Goal: Transaction & Acquisition: Obtain resource

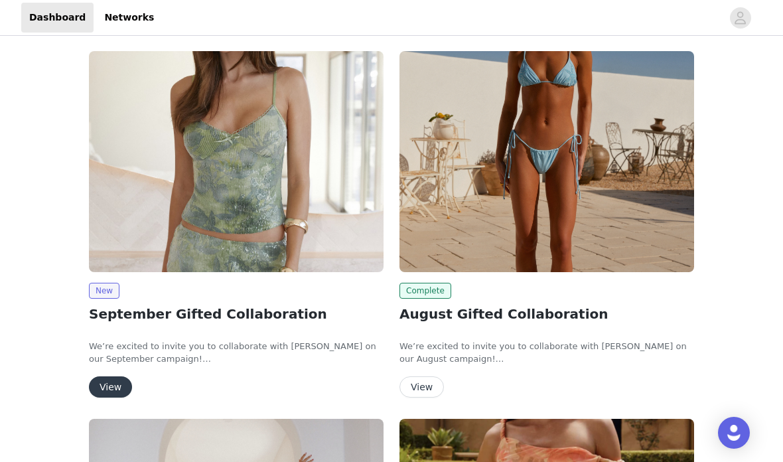
scroll to position [64, 0]
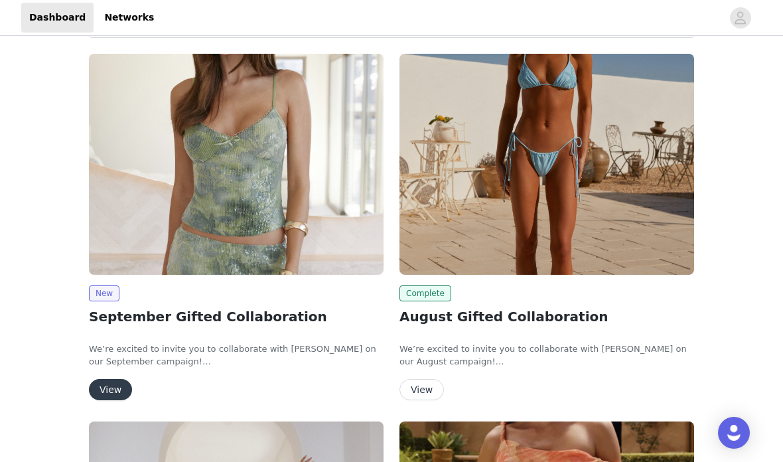
click at [112, 389] on button "View" at bounding box center [110, 389] width 43 height 21
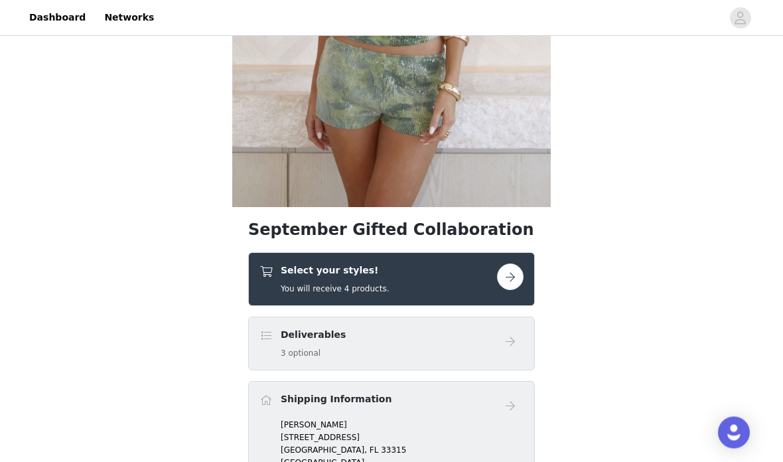
scroll to position [311, 0]
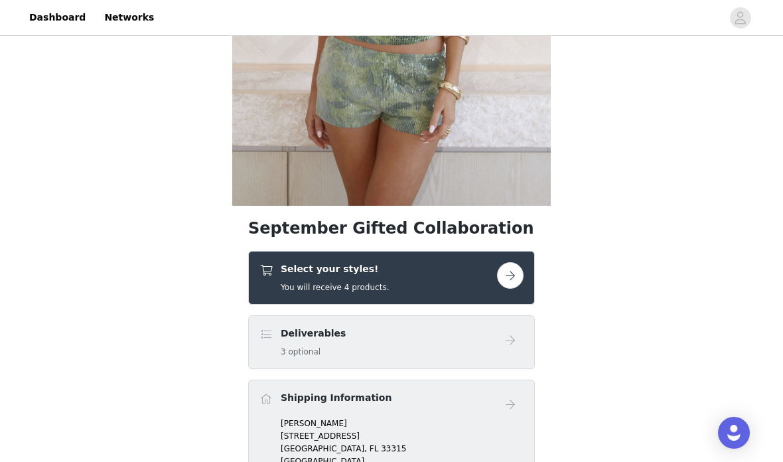
click at [264, 283] on div "Select your styles! You will receive 4 products." at bounding box center [379, 277] width 238 height 31
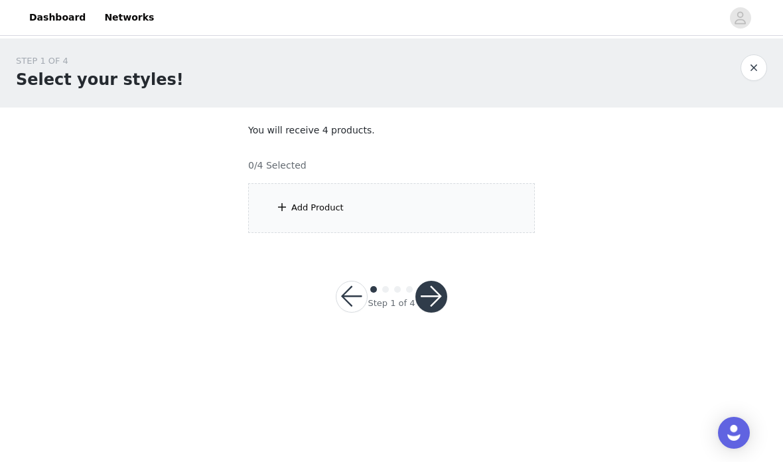
click at [285, 202] on span at bounding box center [281, 207] width 13 height 16
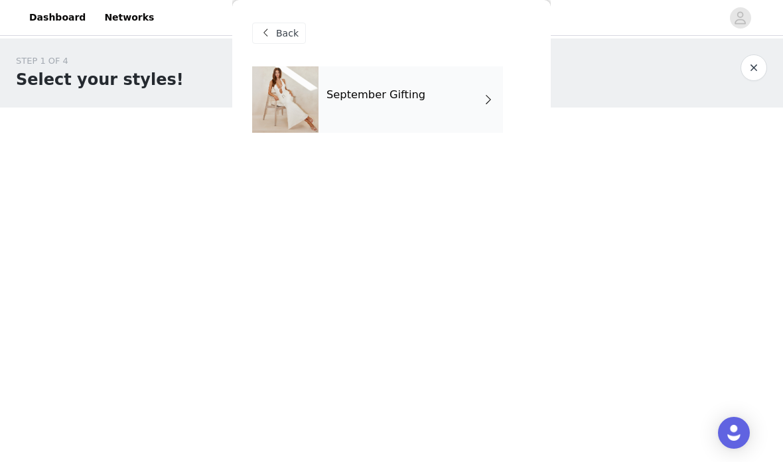
click at [466, 113] on div "September Gifting" at bounding box center [411, 99] width 185 height 66
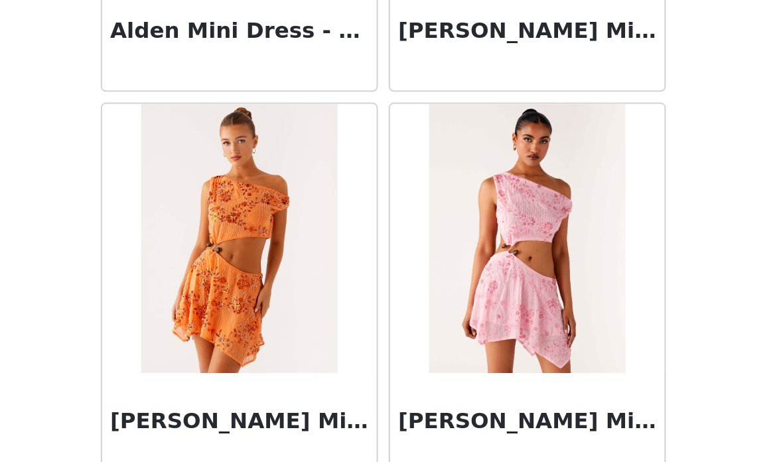
scroll to position [1370, 0]
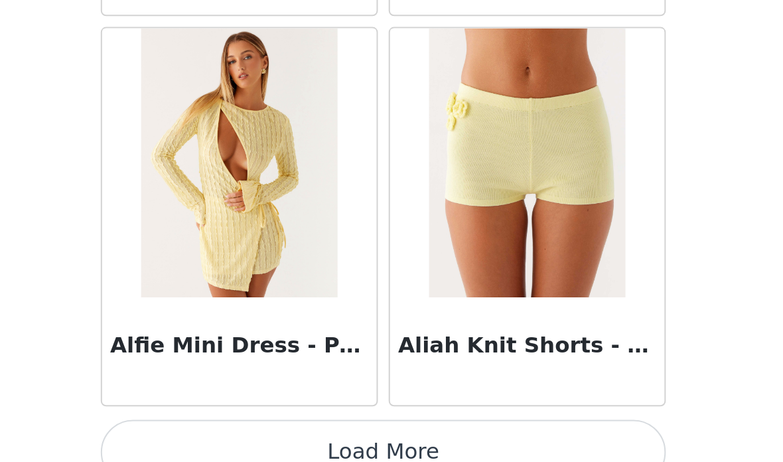
click at [252, 424] on button "Load More" at bounding box center [391, 440] width 279 height 32
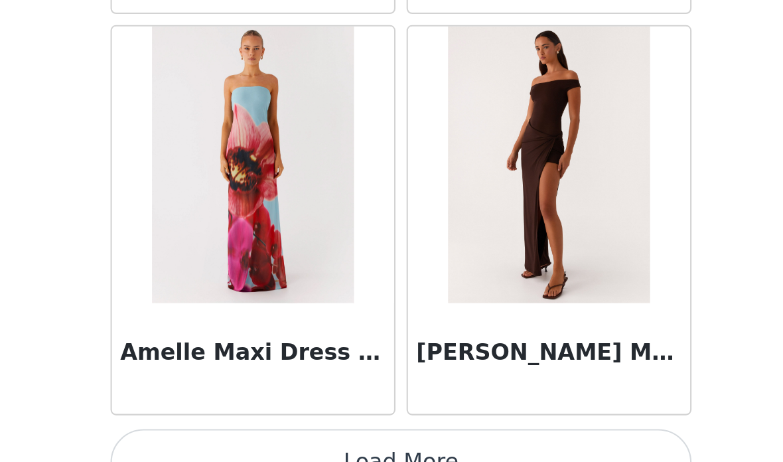
scroll to position [3494, 0]
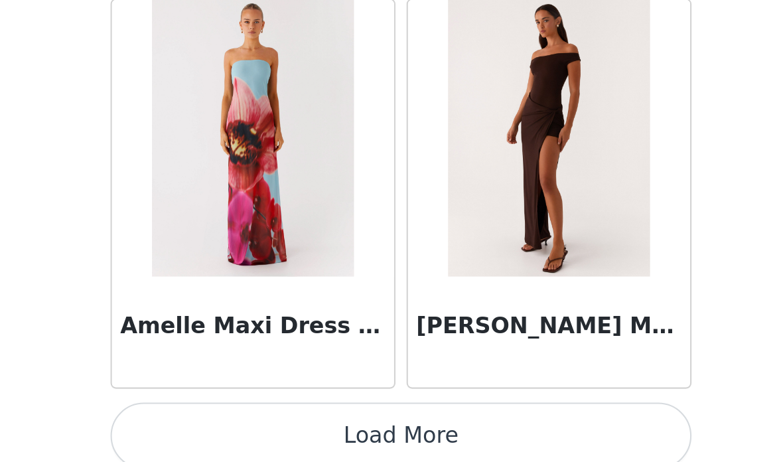
click at [252, 424] on button "Load More" at bounding box center [391, 440] width 279 height 32
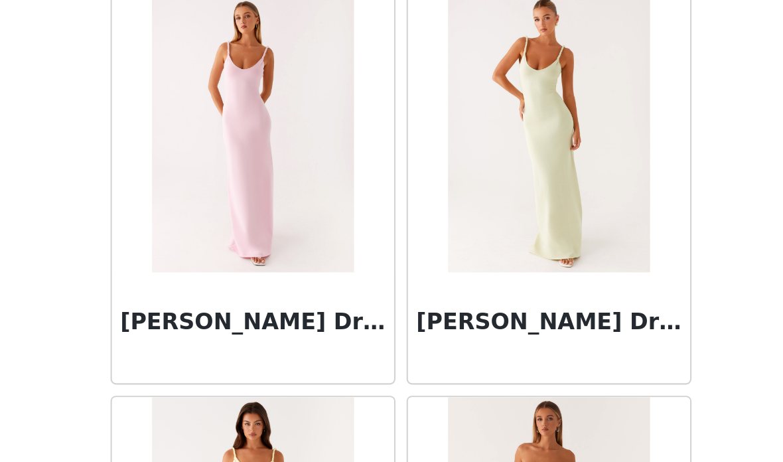
scroll to position [4073, 0]
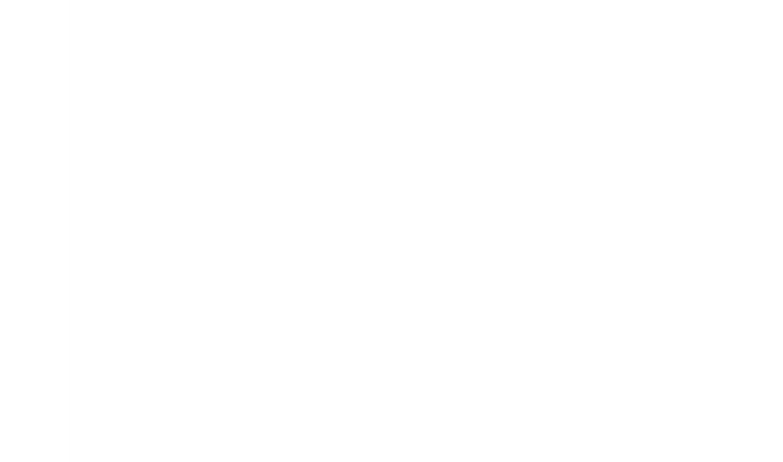
click at [232, 192] on div "Back Aamari Maxi Dress - Red Abby Mini Dress - Floral Print [PERSON_NAME] Mini …" at bounding box center [391, 231] width 319 height 462
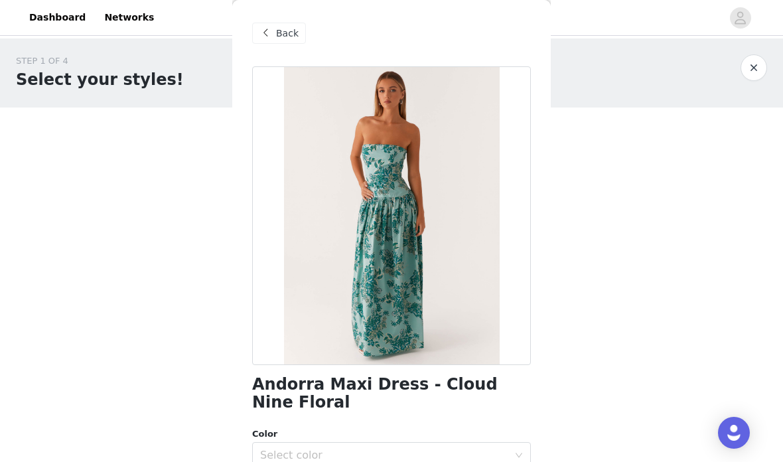
click at [271, 23] on div "Back" at bounding box center [279, 33] width 54 height 21
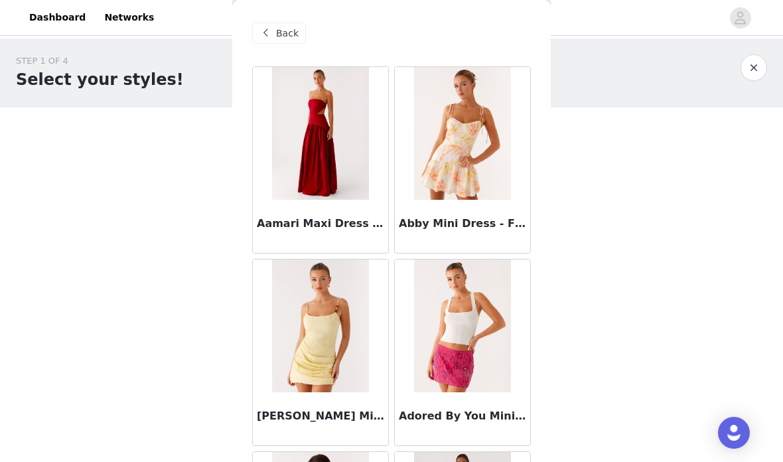
click at [291, 31] on span "Back" at bounding box center [287, 34] width 23 height 14
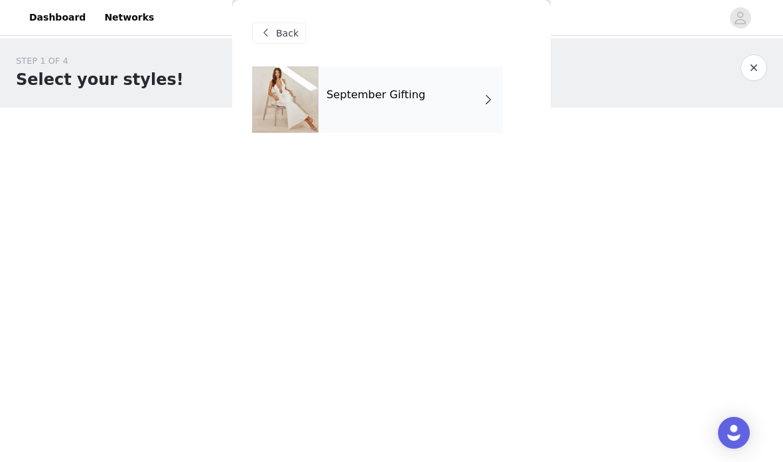
click at [435, 97] on div "September Gifting" at bounding box center [411, 99] width 185 height 66
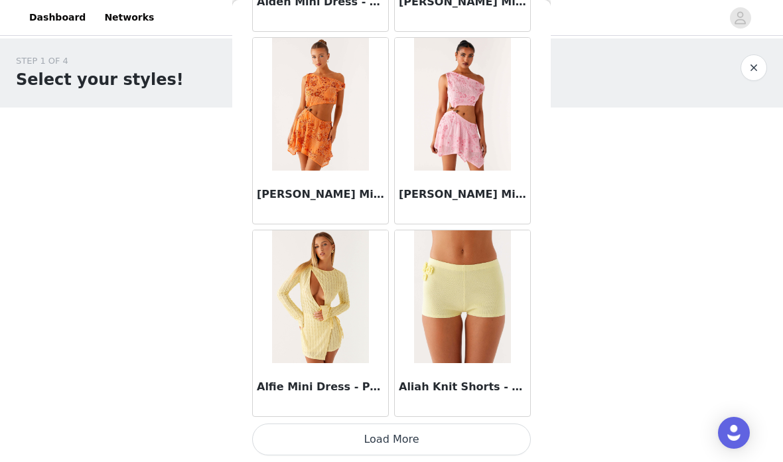
scroll to position [1569, 0]
click at [424, 428] on button "Load More" at bounding box center [391, 440] width 279 height 32
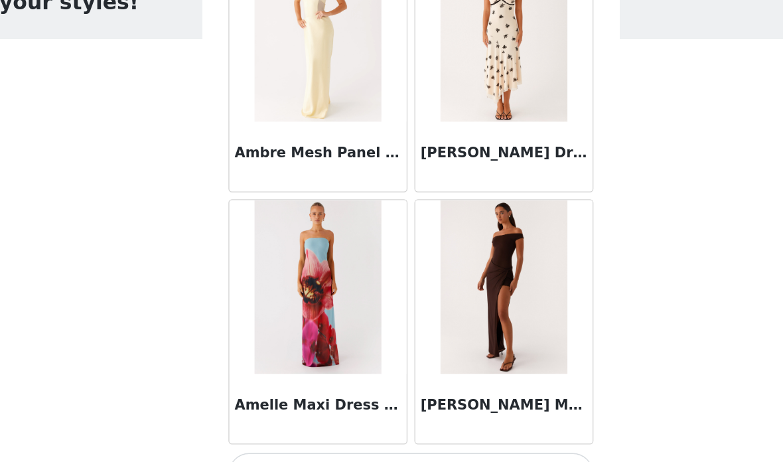
scroll to position [3494, 0]
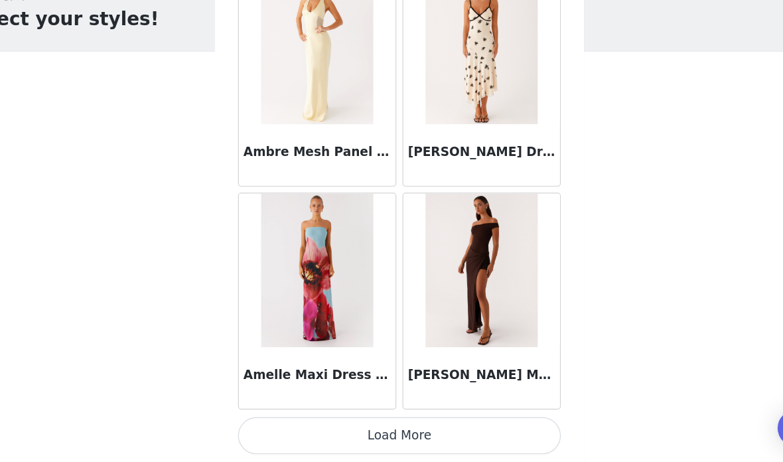
click at [445, 424] on button "Load More" at bounding box center [391, 440] width 279 height 32
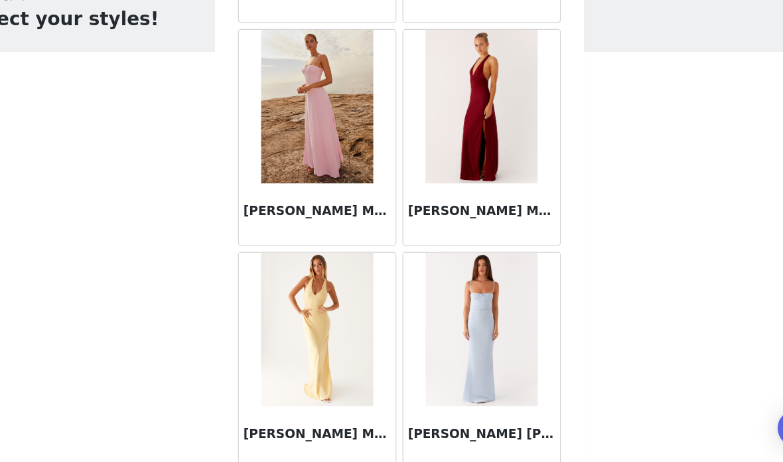
scroll to position [5373, 0]
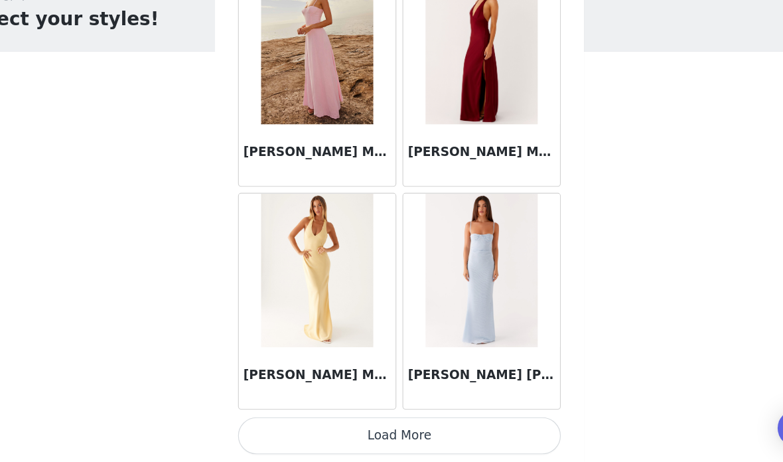
click at [398, 424] on button "Load More" at bounding box center [391, 440] width 279 height 32
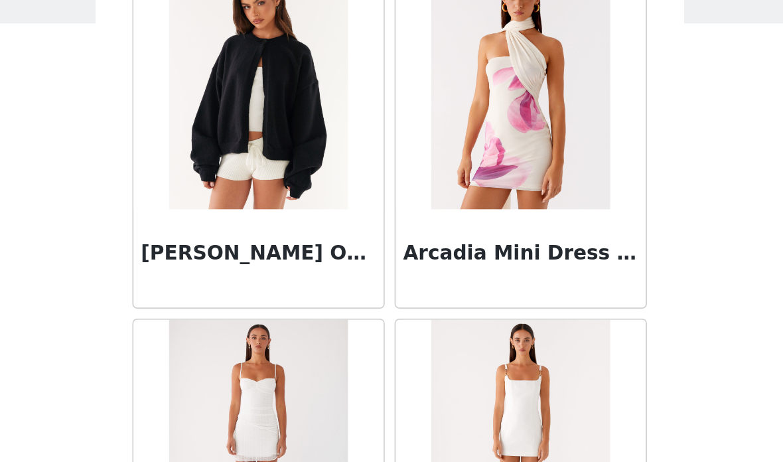
scroll to position [5779, 0]
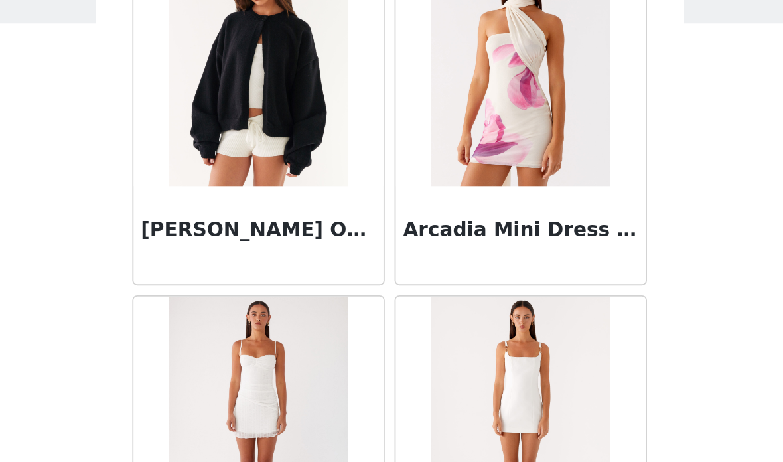
click at [272, 92] on img at bounding box center [320, 129] width 96 height 133
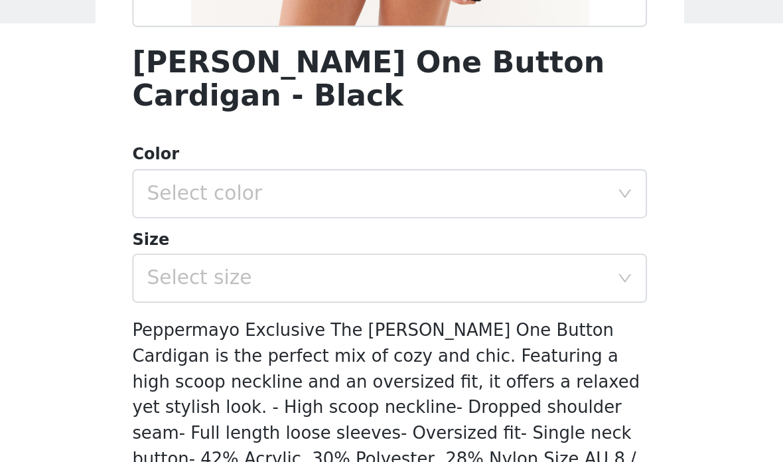
scroll to position [223, 0]
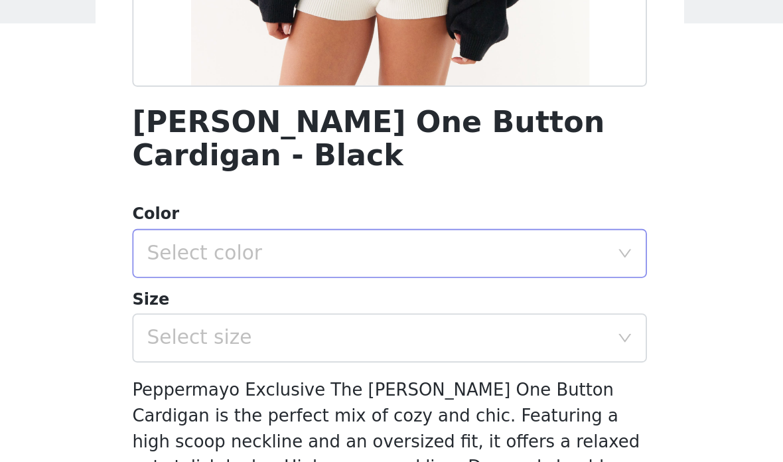
click at [303, 226] on div "Select color" at bounding box center [384, 232] width 248 height 13
click at [305, 232] on li "Black" at bounding box center [391, 242] width 279 height 21
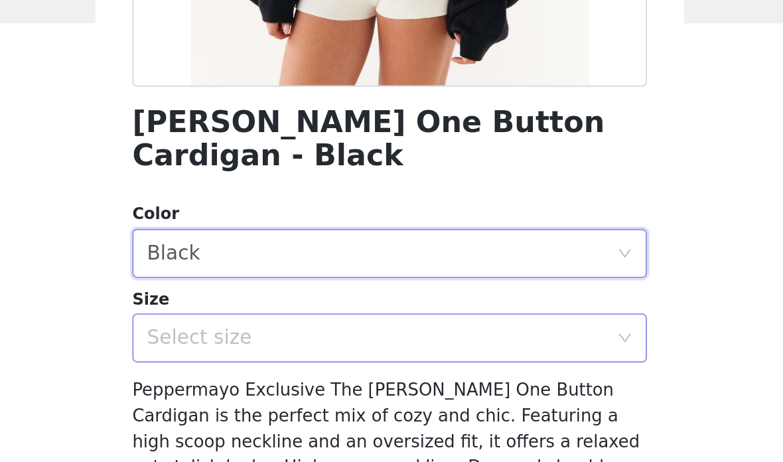
click at [305, 272] on div "Select size" at bounding box center [384, 278] width 248 height 13
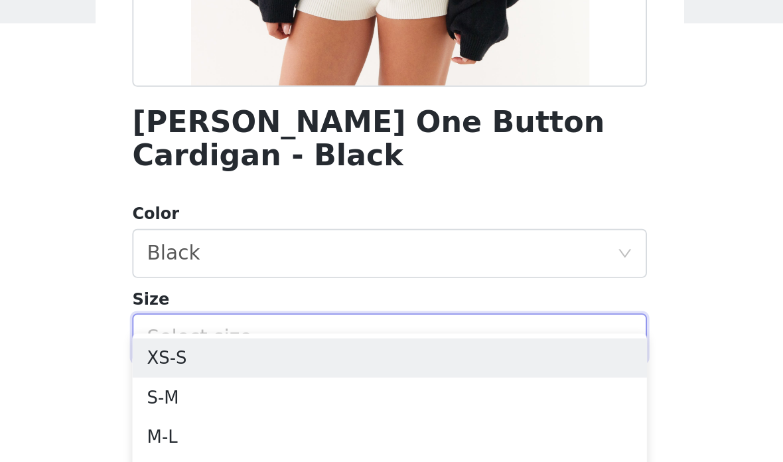
click at [316, 272] on div "Select size" at bounding box center [384, 278] width 248 height 13
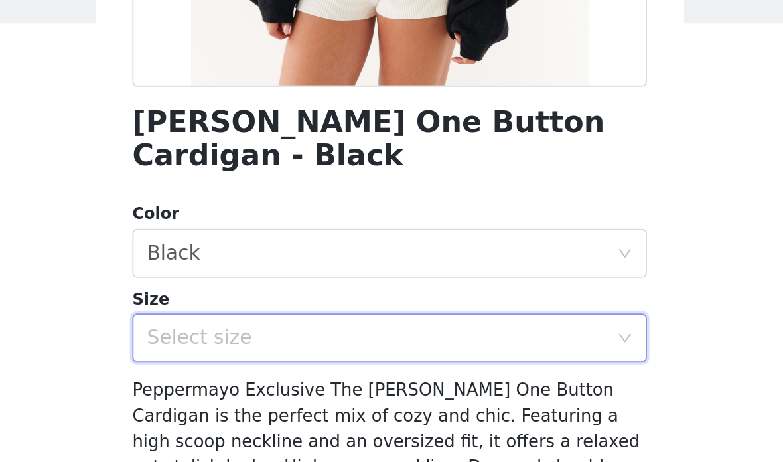
click at [315, 272] on div "Select size" at bounding box center [384, 278] width 248 height 13
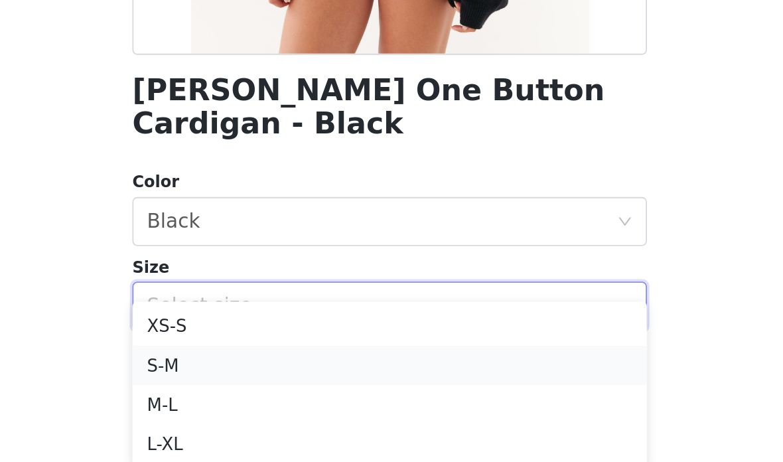
click at [298, 299] on li "S-M" at bounding box center [391, 309] width 279 height 21
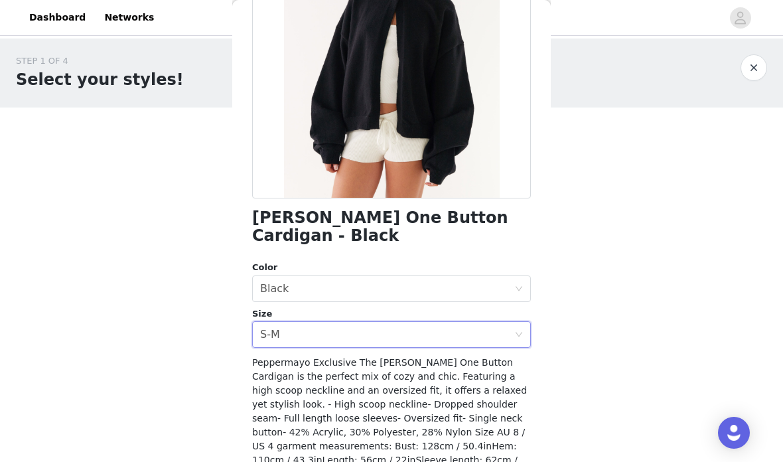
scroll to position [166, 0]
click at [521, 331] on icon "icon: down" at bounding box center [519, 335] width 8 height 9
click at [585, 315] on div "STEP 1 OF 4 Select your styles! You will receive 4 products. 0/4 Selected Add P…" at bounding box center [391, 192] width 783 height 306
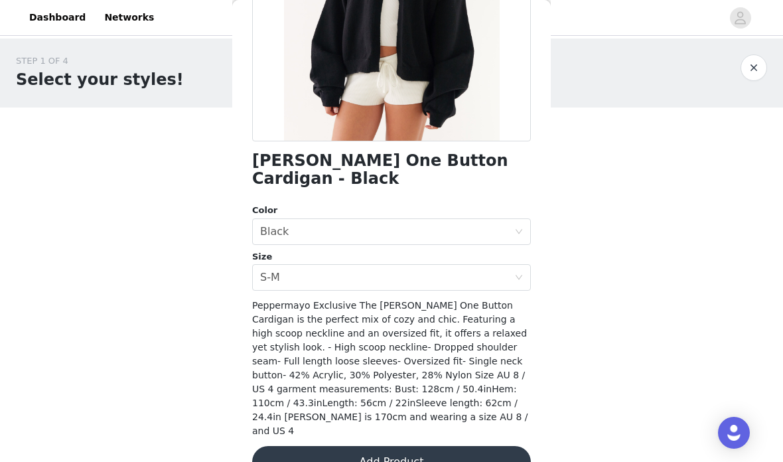
scroll to position [223, 0]
click at [424, 447] on button "Add Product" at bounding box center [391, 463] width 279 height 32
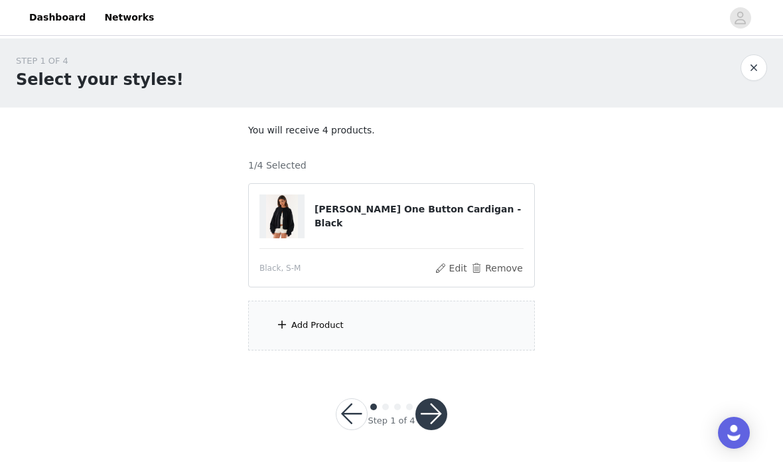
click at [411, 327] on div "Add Product" at bounding box center [391, 326] width 287 height 50
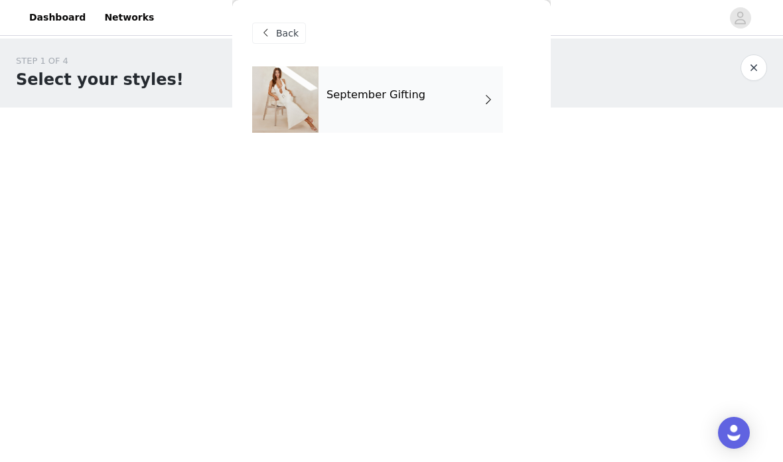
click at [499, 100] on div "September Gifting" at bounding box center [411, 99] width 185 height 66
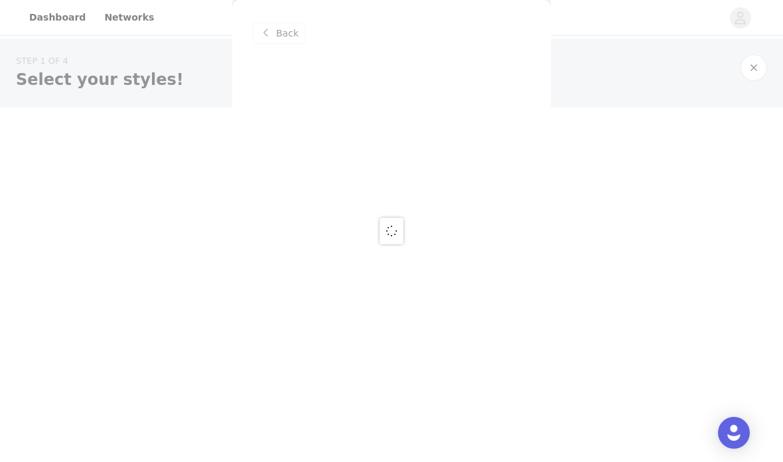
click at [470, 126] on div at bounding box center [391, 231] width 783 height 462
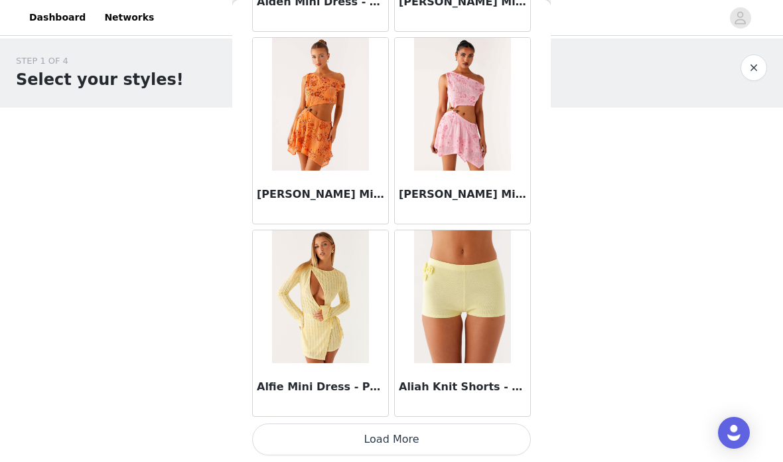
click at [462, 436] on button "Load More" at bounding box center [391, 440] width 279 height 32
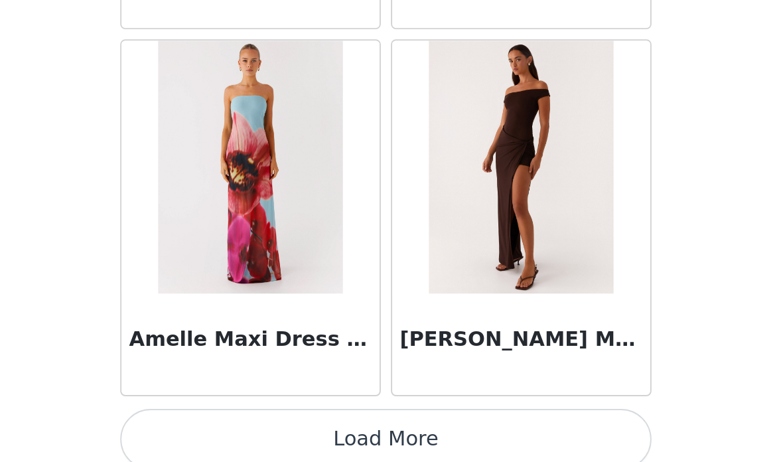
scroll to position [3489, 0]
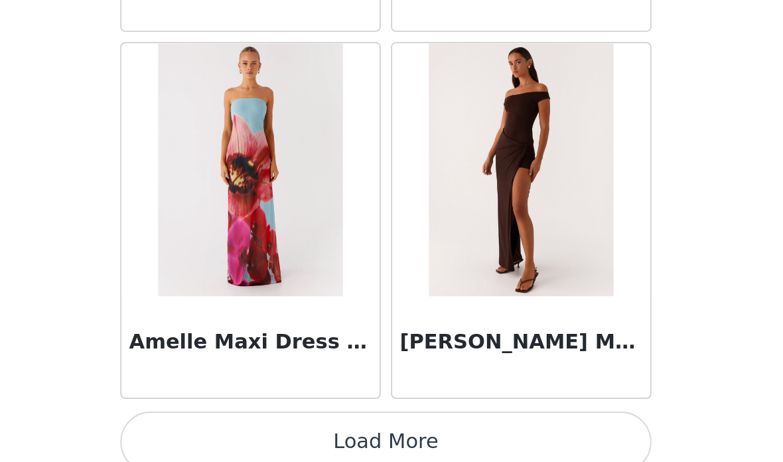
click at [254, 425] on button "Load More" at bounding box center [391, 441] width 279 height 32
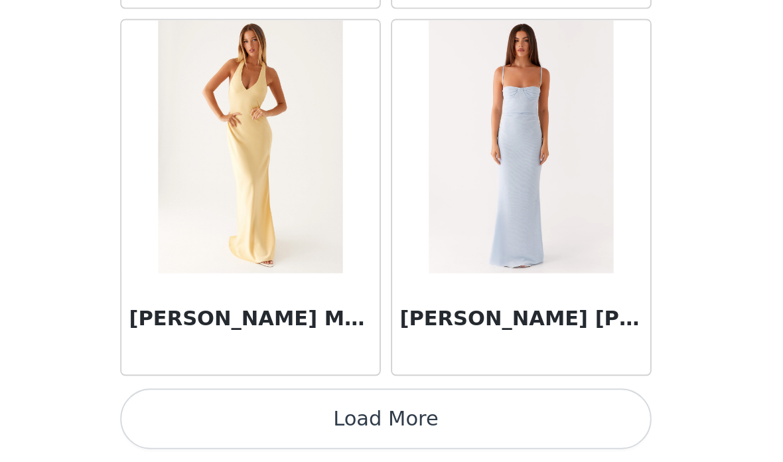
click at [268, 424] on button "Load More" at bounding box center [391, 440] width 279 height 32
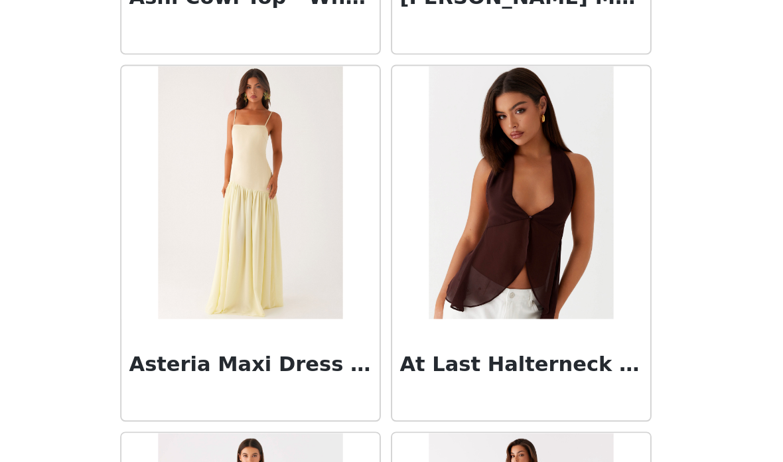
scroll to position [6556, 0]
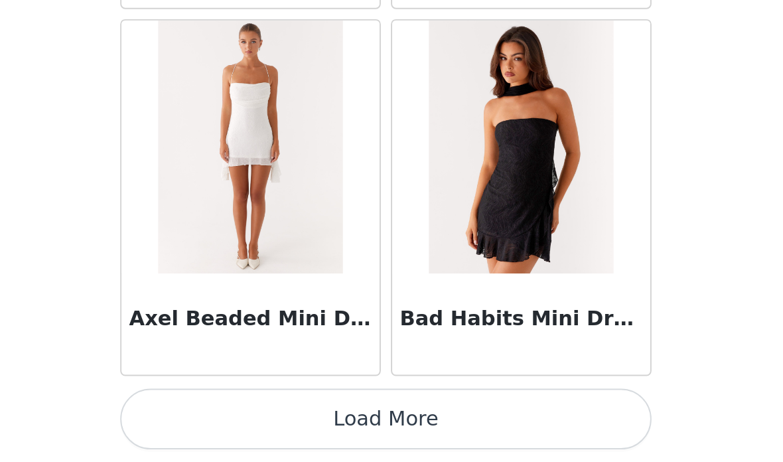
click at [289, 424] on button "Load More" at bounding box center [391, 440] width 279 height 32
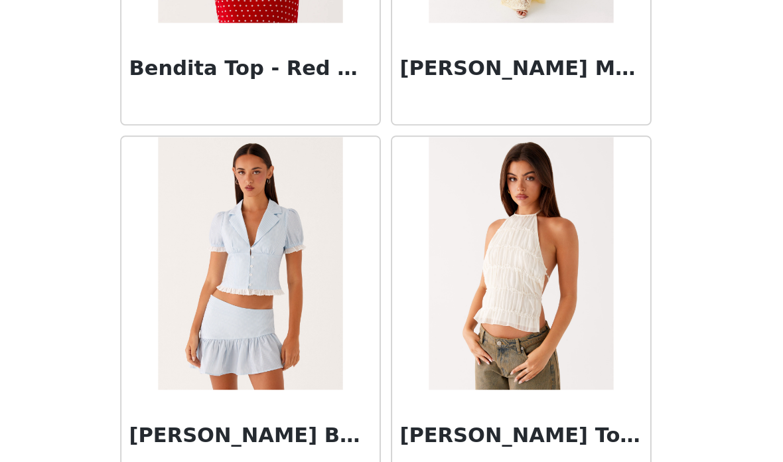
scroll to position [9040, 0]
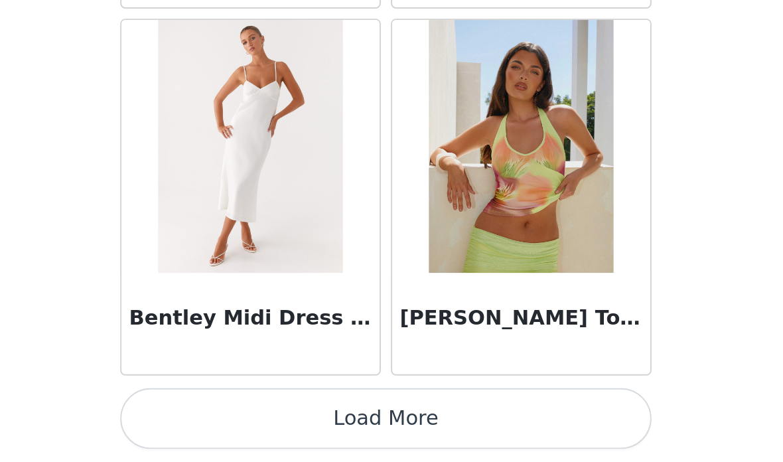
click at [252, 424] on button "Load More" at bounding box center [391, 440] width 279 height 32
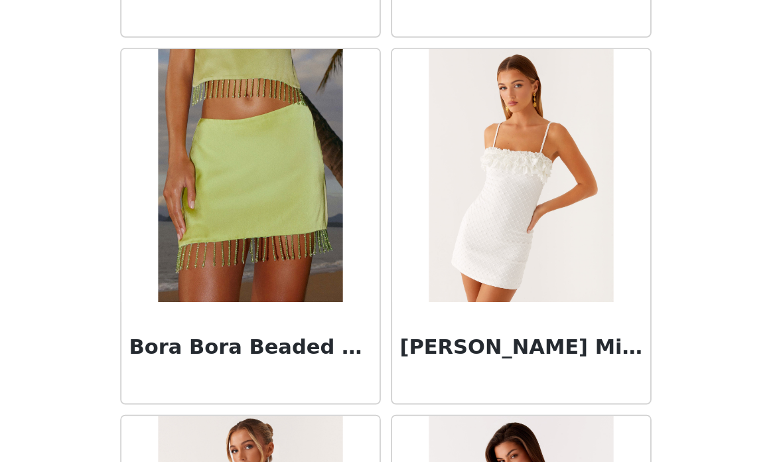
scroll to position [10617, 0]
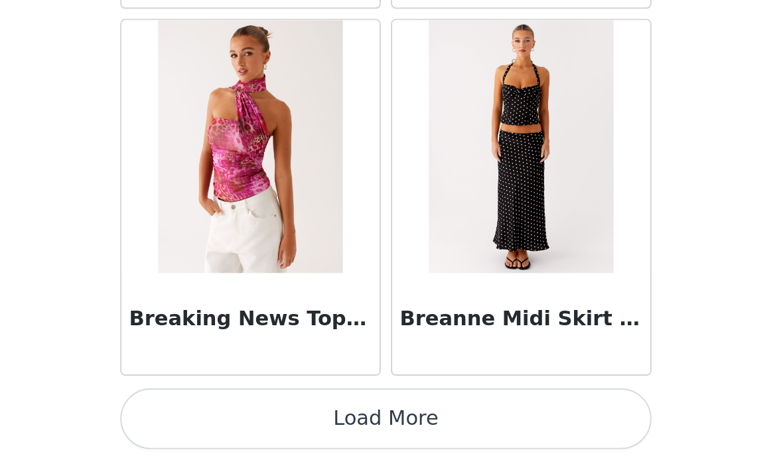
click at [277, 424] on button "Load More" at bounding box center [391, 440] width 279 height 32
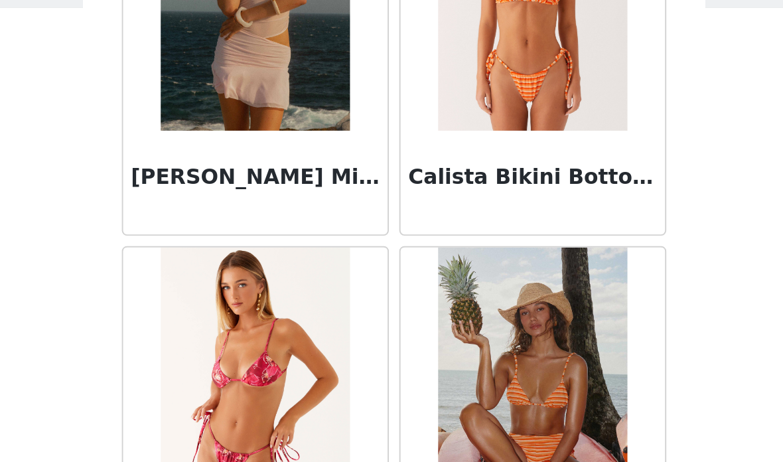
scroll to position [13120, 0]
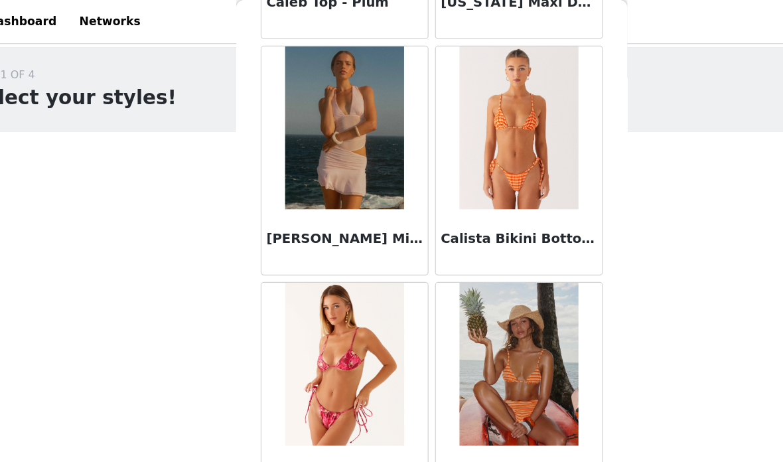
click at [441, 388] on h3 "Calista Bikini Top - Orange Stripe" at bounding box center [462, 387] width 127 height 16
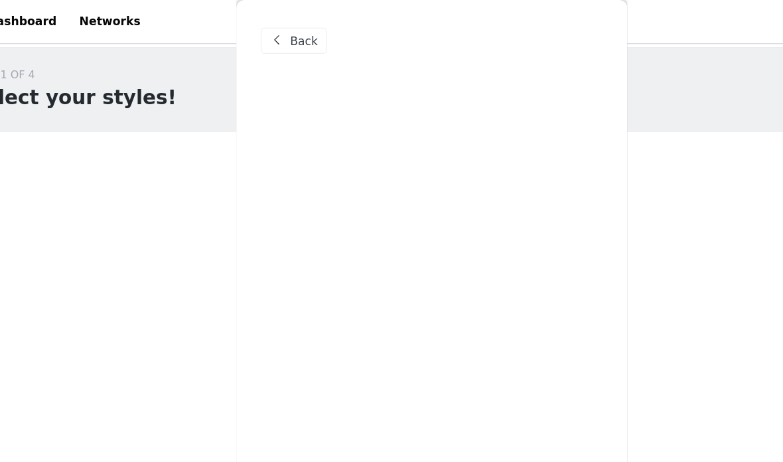
scroll to position [0, 0]
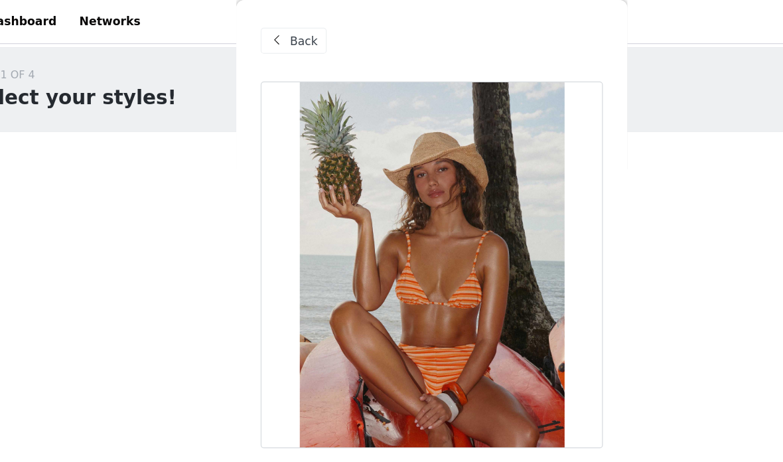
click at [252, 43] on div "Back" at bounding box center [279, 33] width 54 height 21
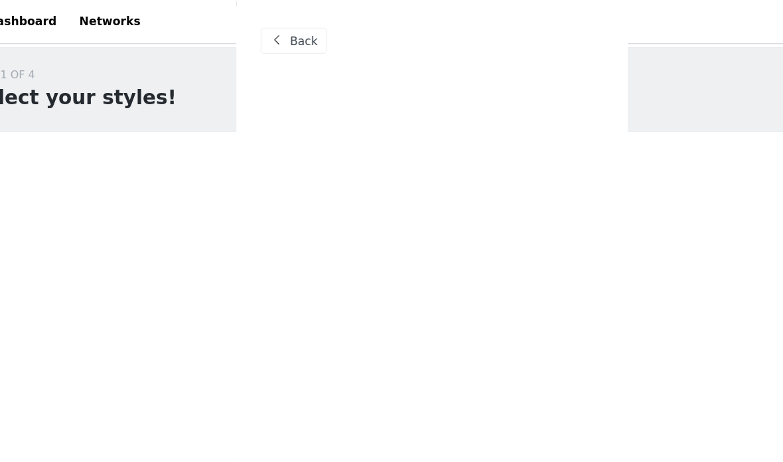
click at [252, 40] on div "Back" at bounding box center [279, 33] width 54 height 21
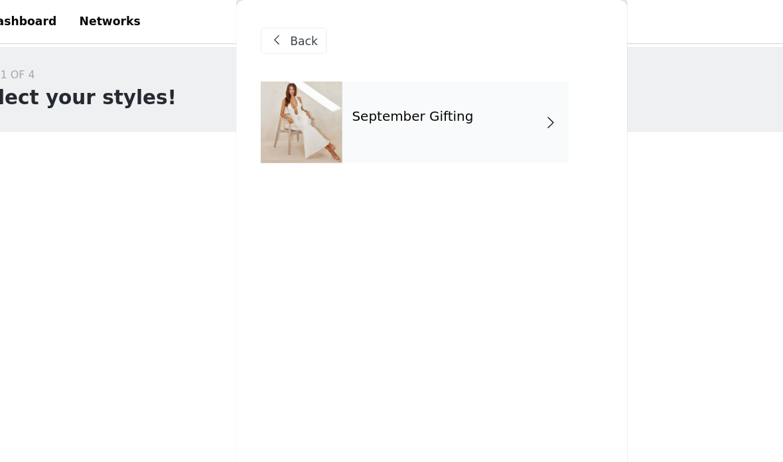
click at [482, 104] on span at bounding box center [488, 100] width 13 height 16
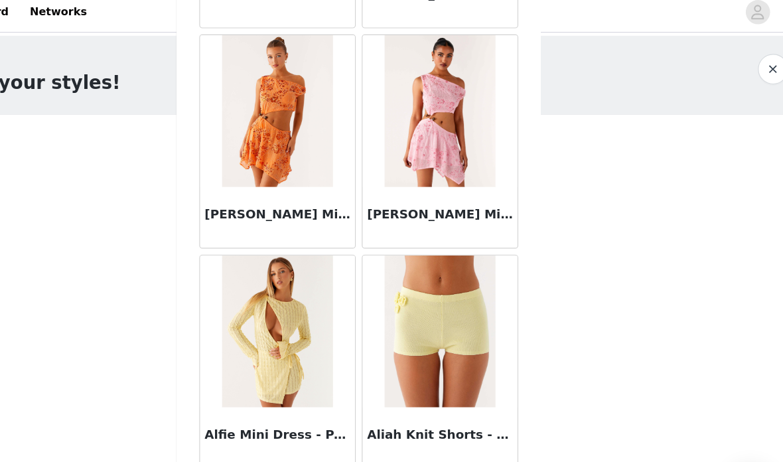
click at [366, 424] on button "Load More" at bounding box center [391, 440] width 279 height 32
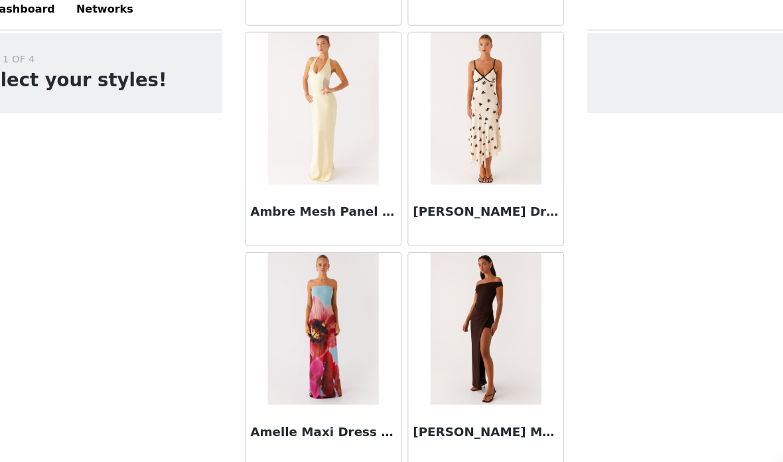
scroll to position [3494, 0]
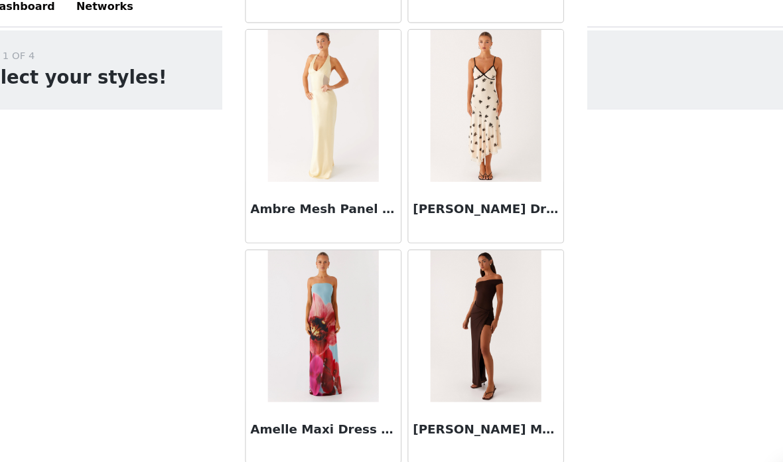
click at [447, 424] on button "Load More" at bounding box center [391, 440] width 279 height 32
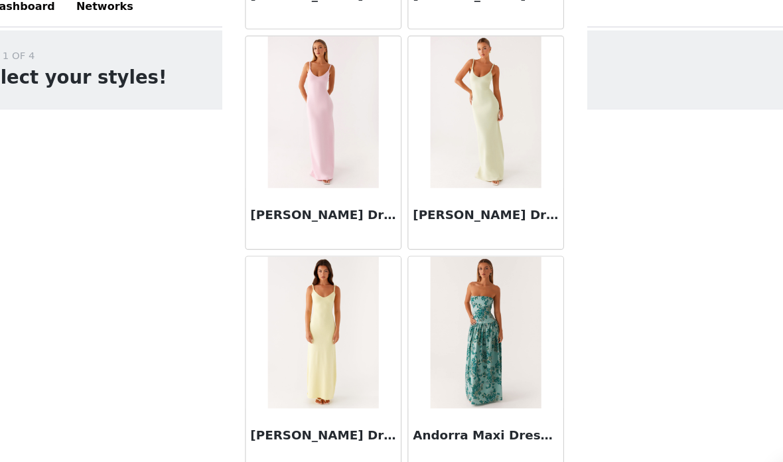
scroll to position [4259, 0]
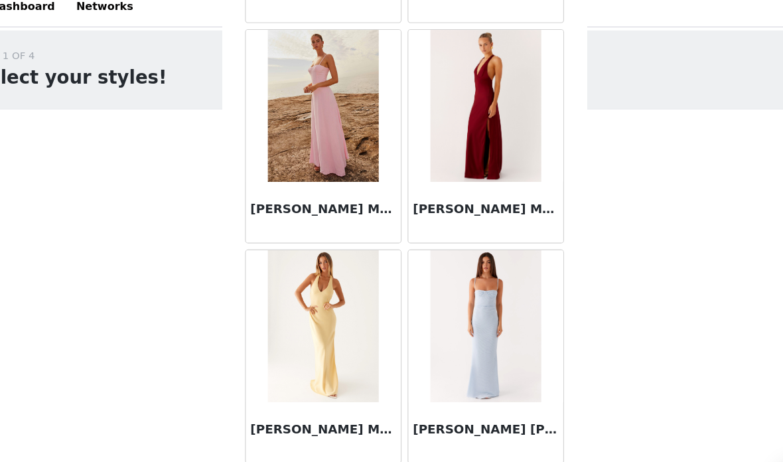
click at [406, 430] on button "Load More" at bounding box center [391, 440] width 279 height 32
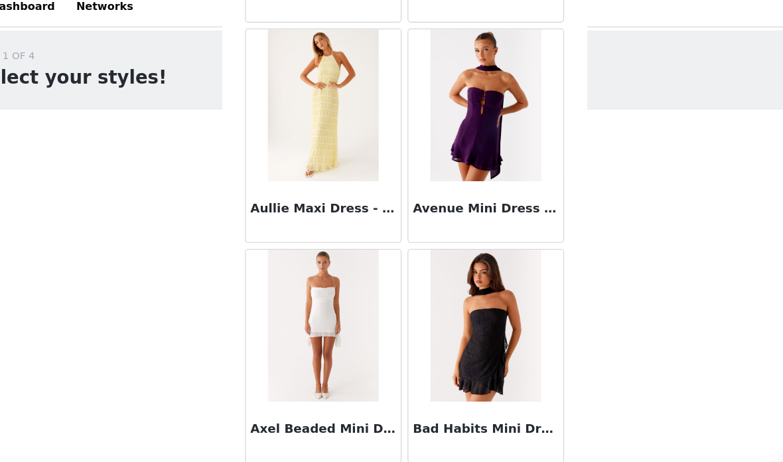
click at [421, 424] on button "Load More" at bounding box center [391, 440] width 279 height 32
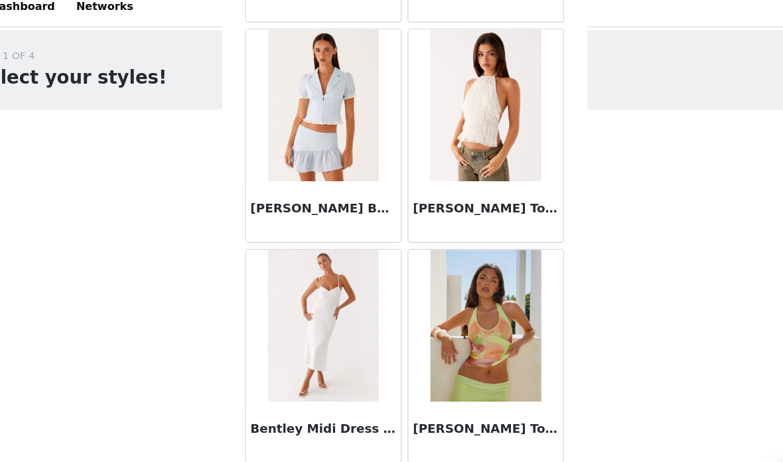
scroll to position [9270, 0]
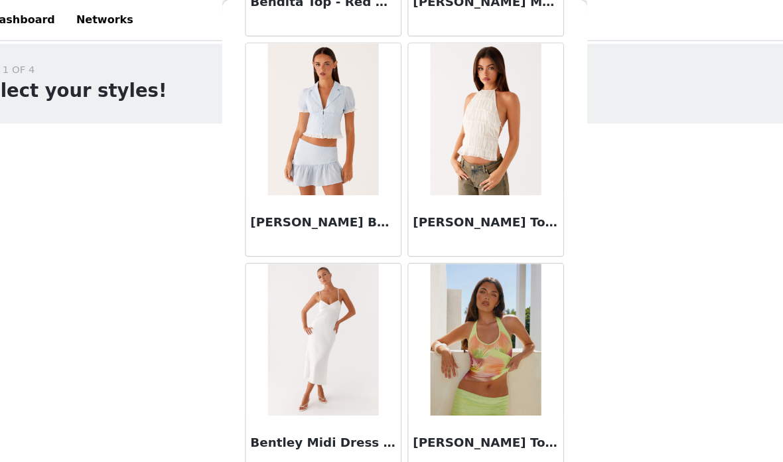
click at [424, 426] on button "Load More" at bounding box center [391, 440] width 279 height 32
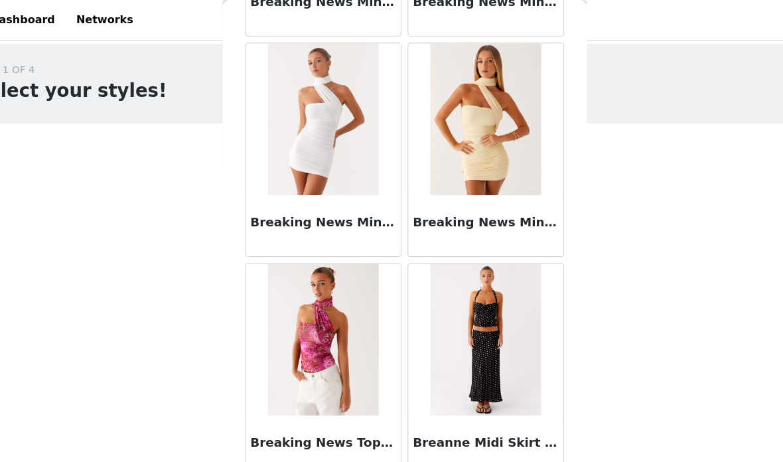
scroll to position [11195, 0]
click at [252, 424] on button "Load More" at bounding box center [391, 440] width 279 height 32
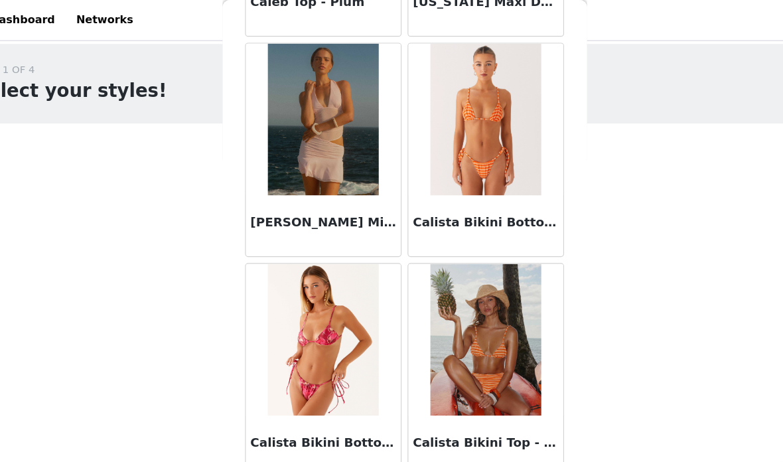
click at [252, 432] on button "Load More" at bounding box center [391, 440] width 279 height 32
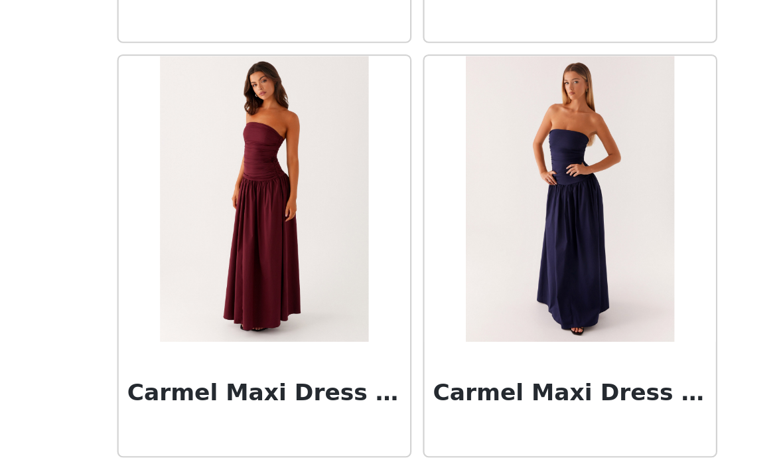
scroll to position [15045, 0]
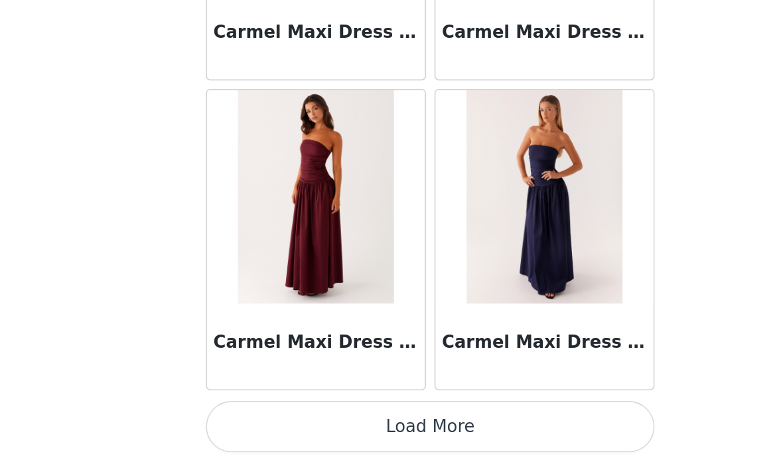
click at [343, 424] on button "Load More" at bounding box center [391, 440] width 279 height 32
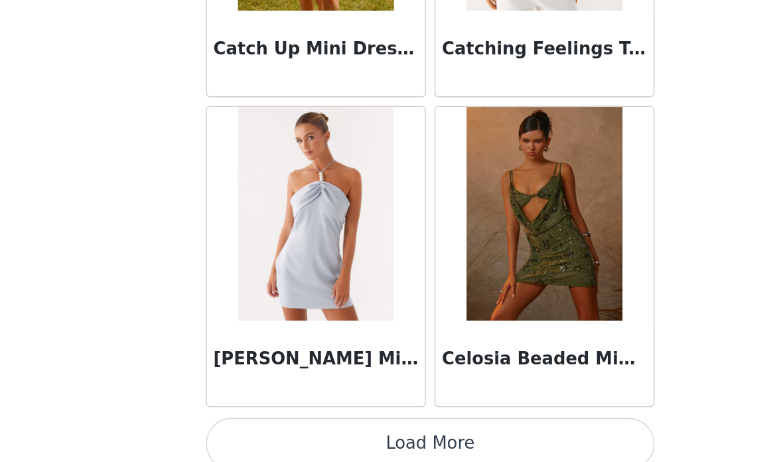
scroll to position [16962, 0]
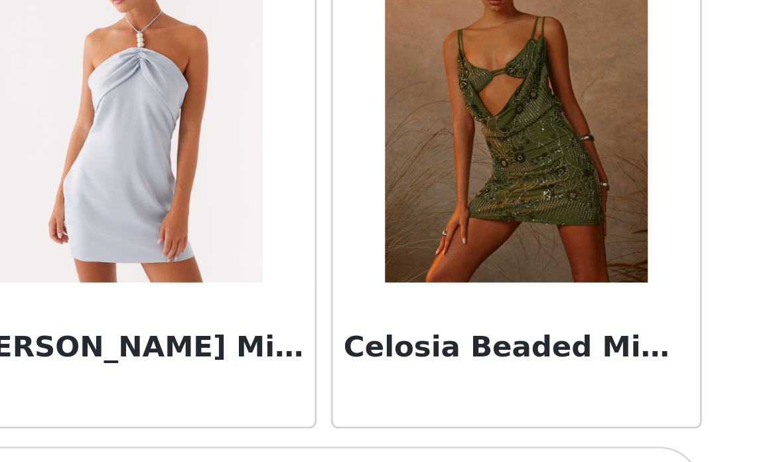
click at [414, 239] on img at bounding box center [462, 305] width 96 height 133
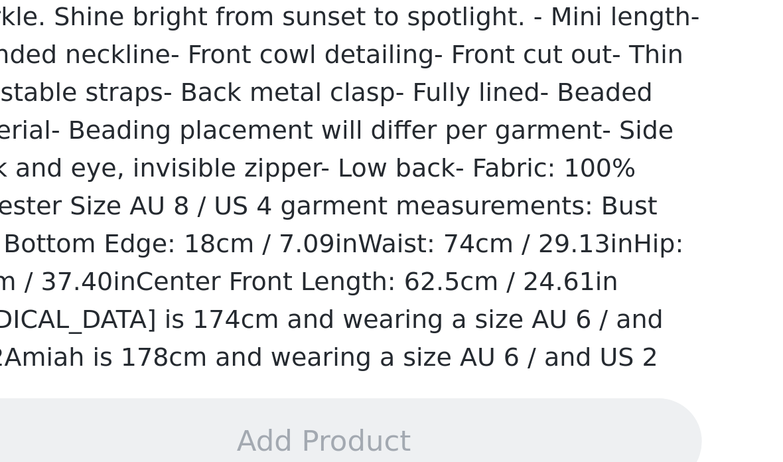
scroll to position [293, 0]
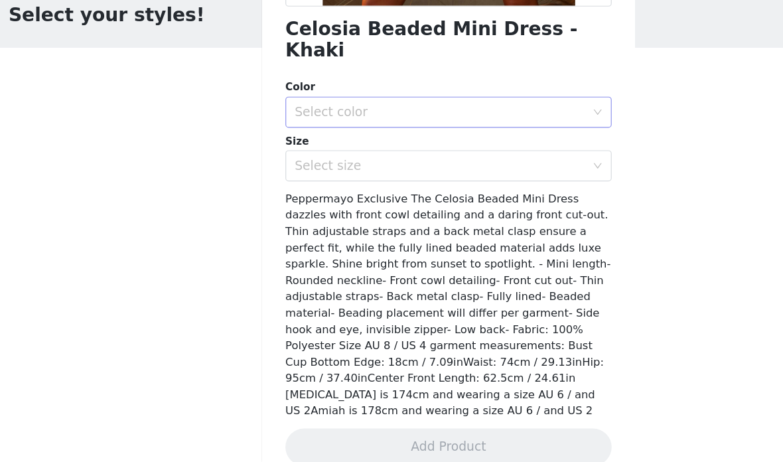
click at [495, 156] on div "Select color" at bounding box center [384, 162] width 248 height 13
click at [452, 163] on li "Khaki" at bounding box center [391, 173] width 279 height 21
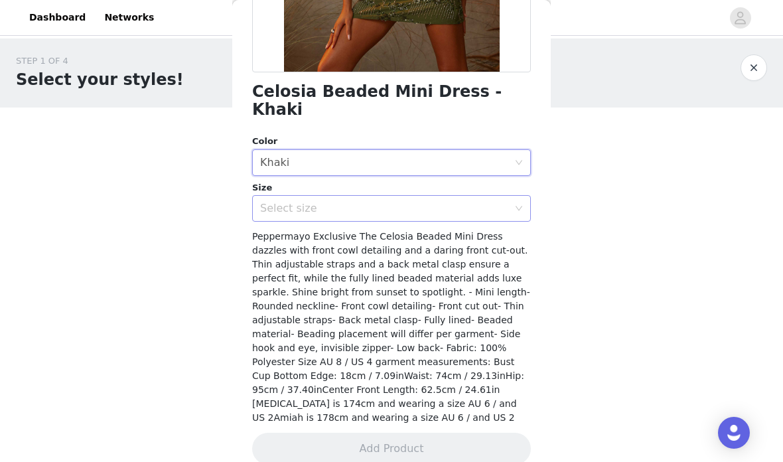
click at [507, 202] on div "Select size" at bounding box center [384, 208] width 248 height 13
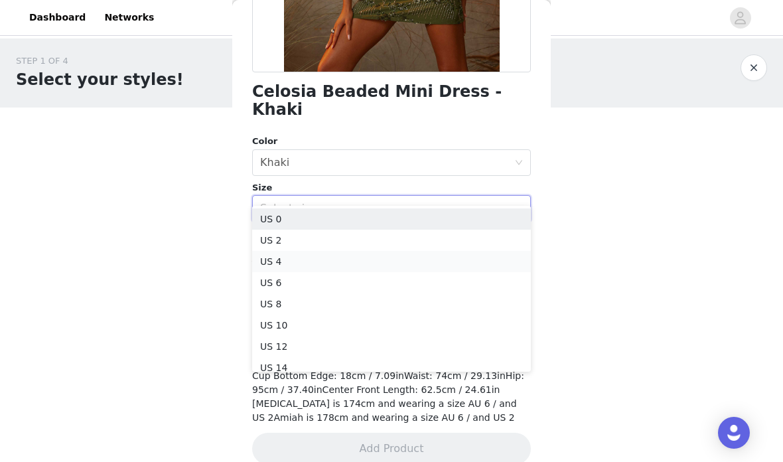
click at [481, 267] on li "US 4" at bounding box center [391, 261] width 279 height 21
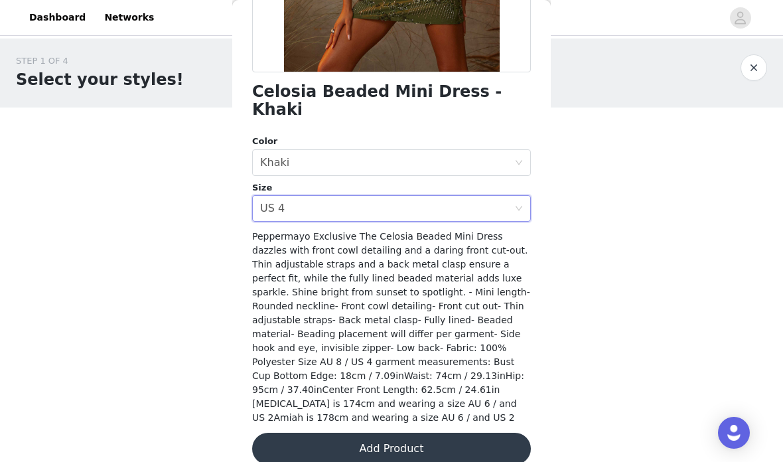
click at [462, 433] on button "Add Product" at bounding box center [391, 449] width 279 height 32
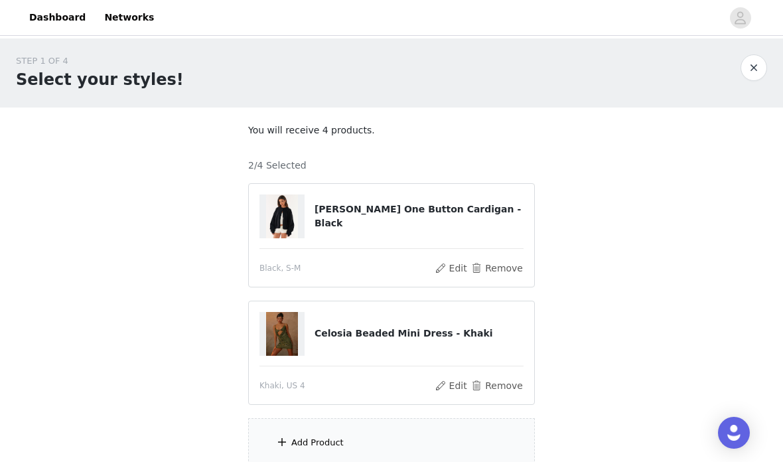
click at [453, 329] on h4 "Celosia Beaded Mini Dress - Khaki" at bounding box center [419, 334] width 209 height 14
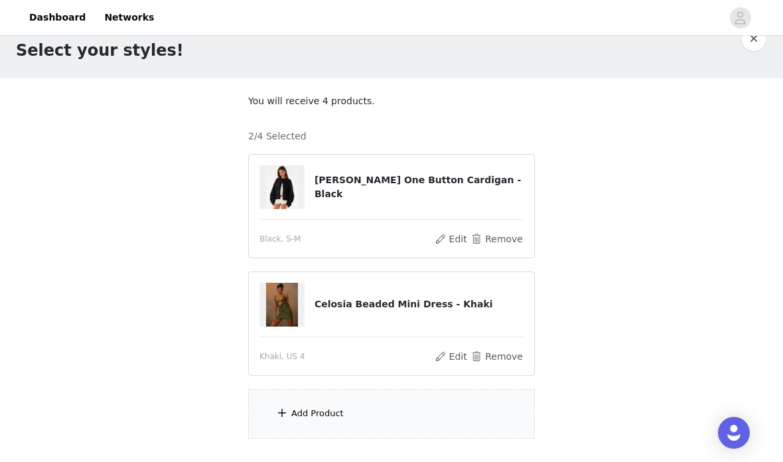
scroll to position [19, 0]
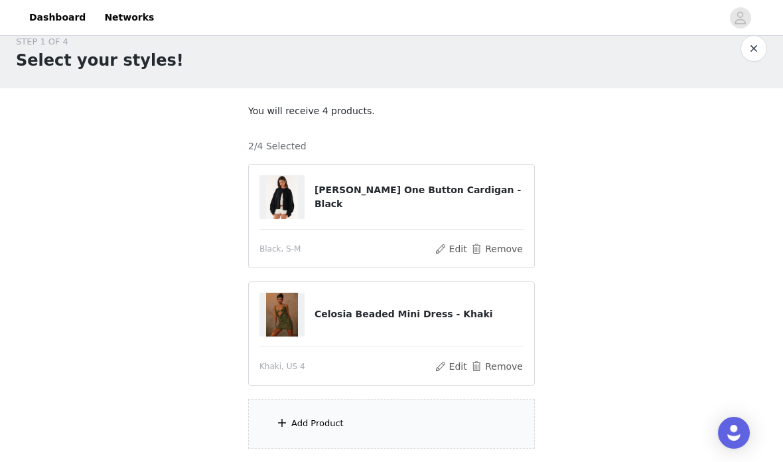
click at [407, 427] on div "Add Product" at bounding box center [391, 424] width 287 height 50
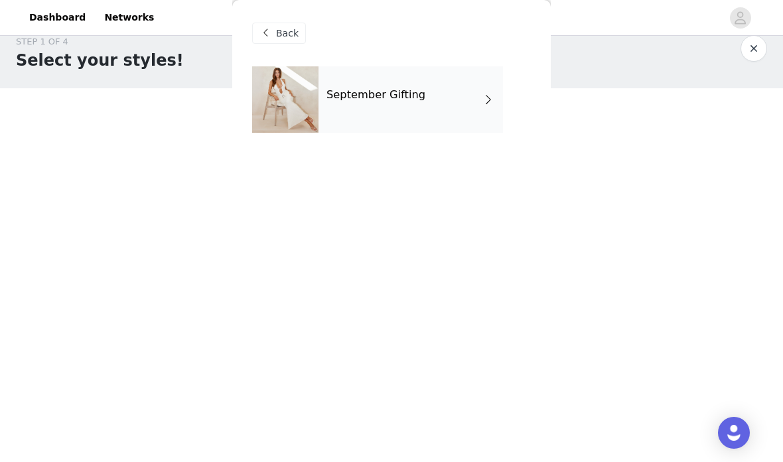
click at [479, 112] on div "September Gifting" at bounding box center [411, 99] width 185 height 66
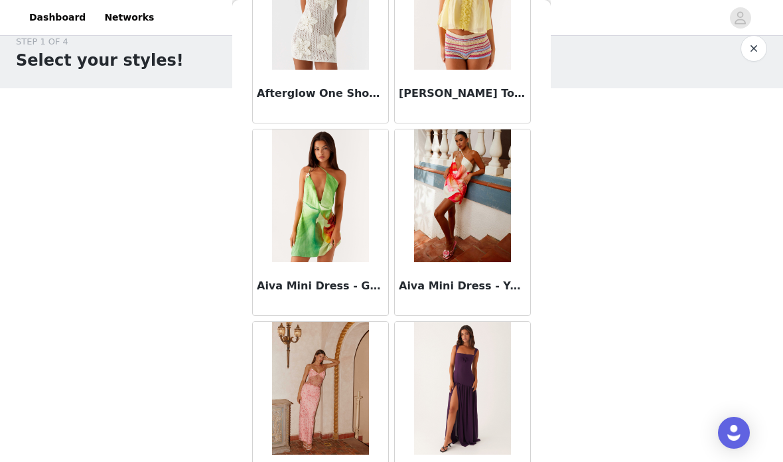
scroll to position [72, 0]
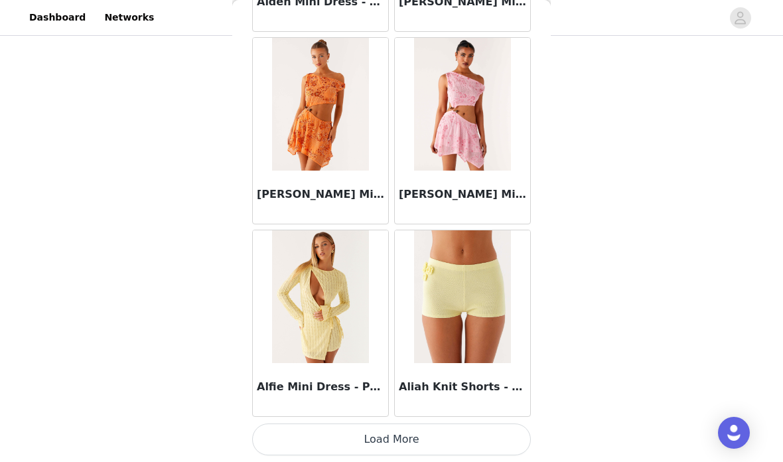
click at [438, 434] on button "Load More" at bounding box center [391, 440] width 279 height 32
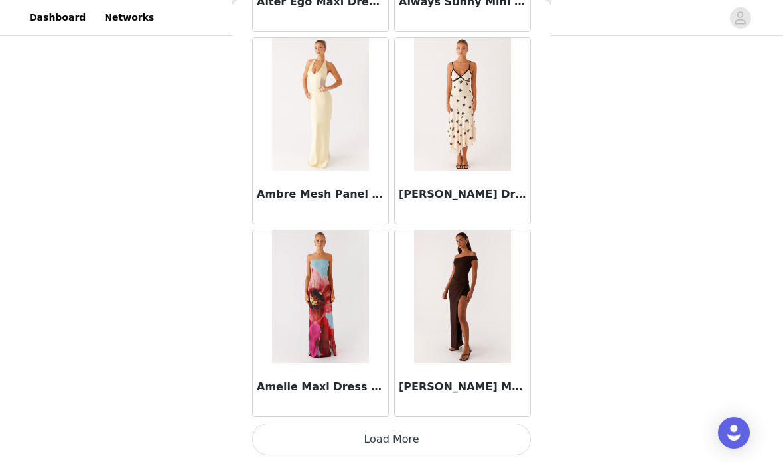
click at [443, 430] on button "Load More" at bounding box center [391, 440] width 279 height 32
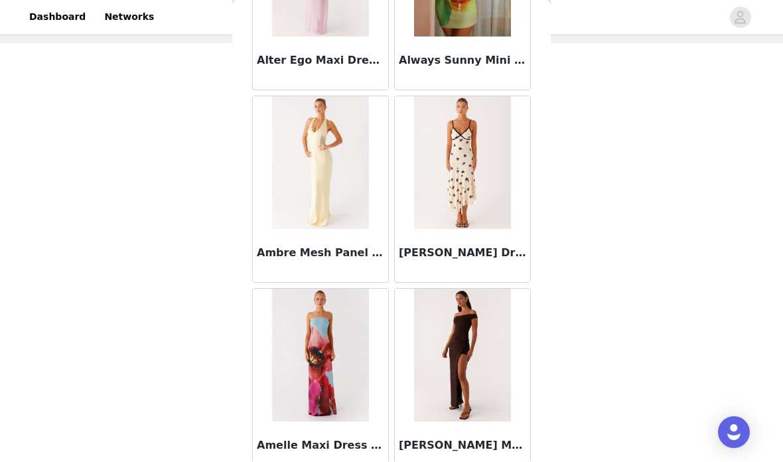
scroll to position [0, 0]
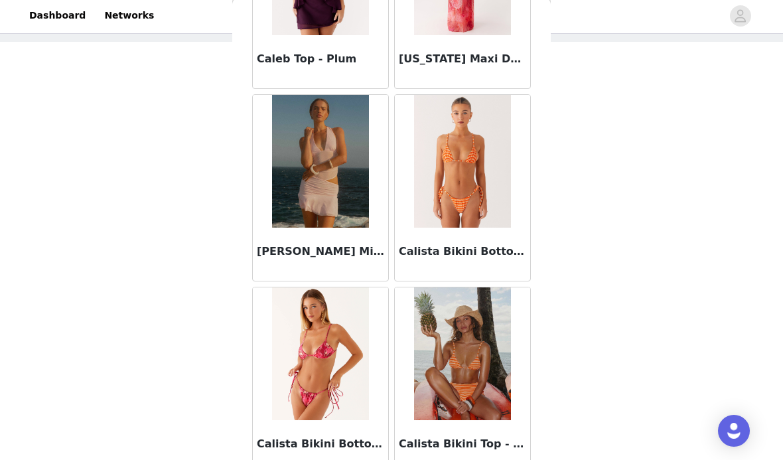
scroll to position [0, 0]
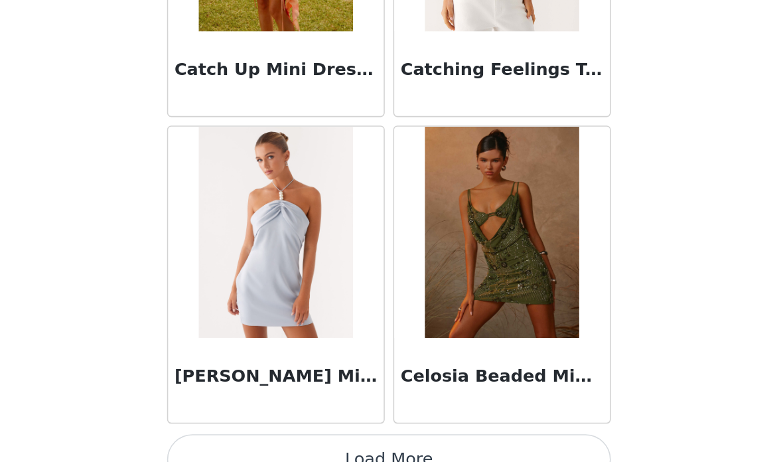
scroll to position [74, 0]
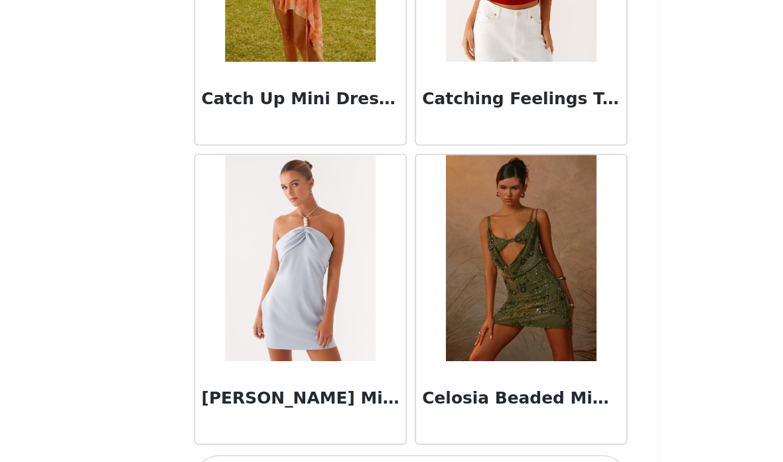
click at [303, 424] on button "Load More" at bounding box center [391, 440] width 279 height 32
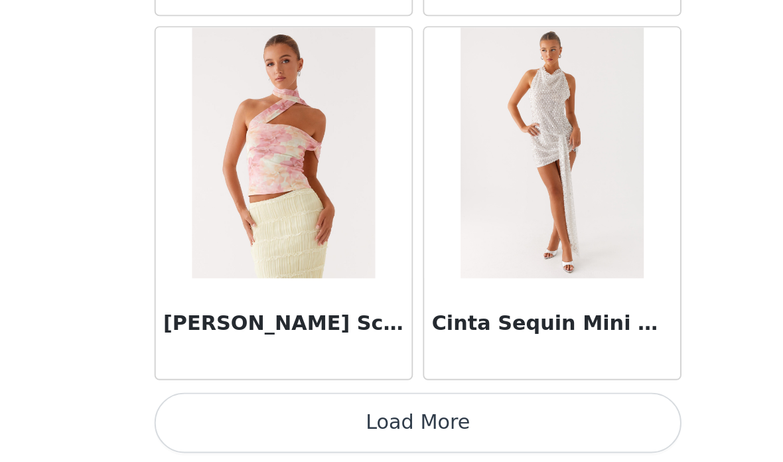
scroll to position [116, 0]
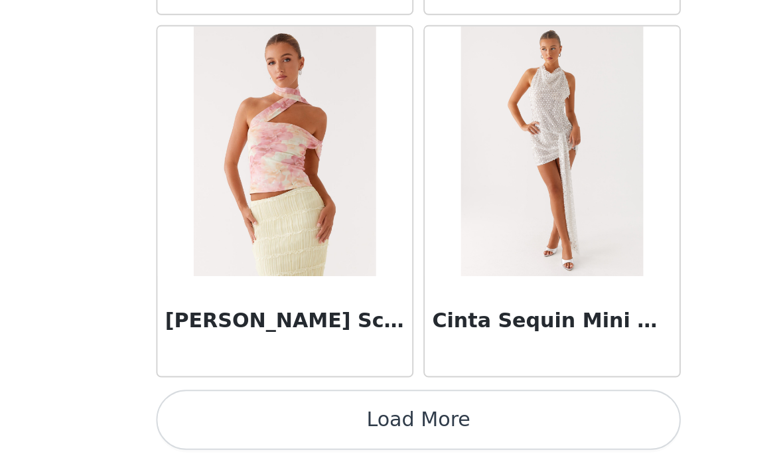
click at [271, 424] on button "Load More" at bounding box center [391, 440] width 279 height 32
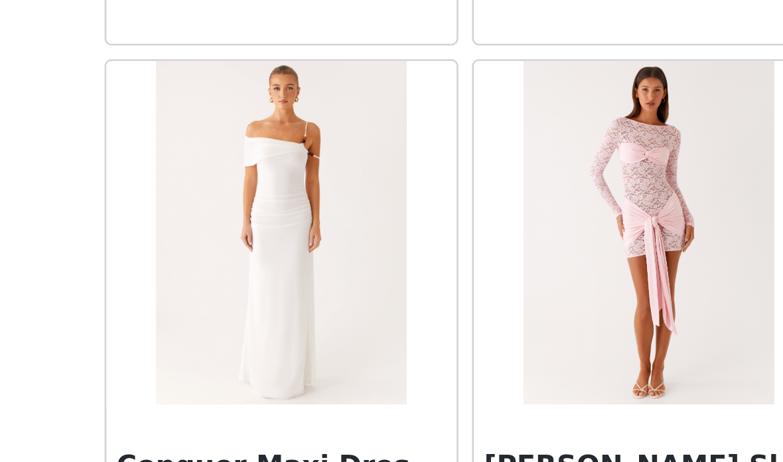
scroll to position [117, 0]
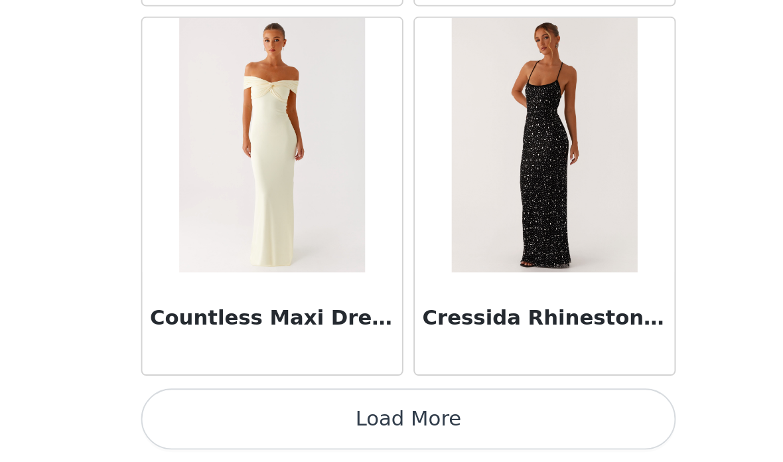
click at [252, 424] on button "Load More" at bounding box center [391, 440] width 279 height 32
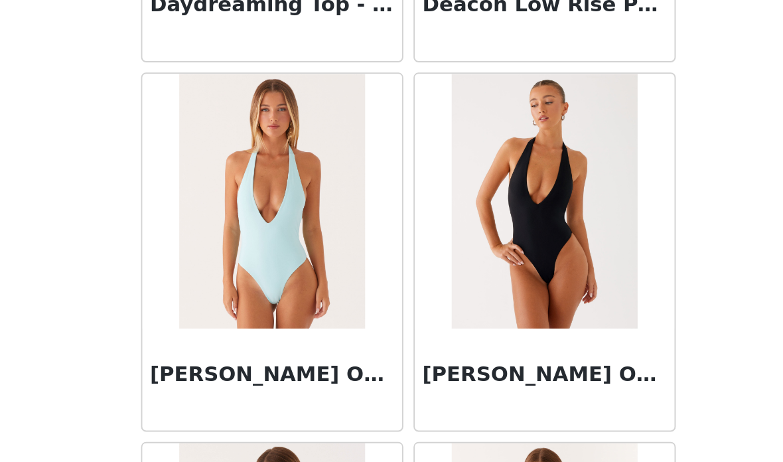
scroll to position [22360, 0]
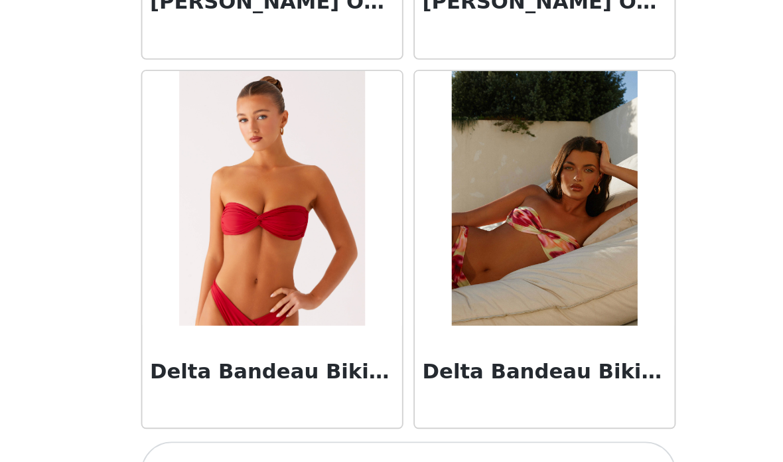
click at [252, 424] on button "Load More" at bounding box center [391, 440] width 279 height 32
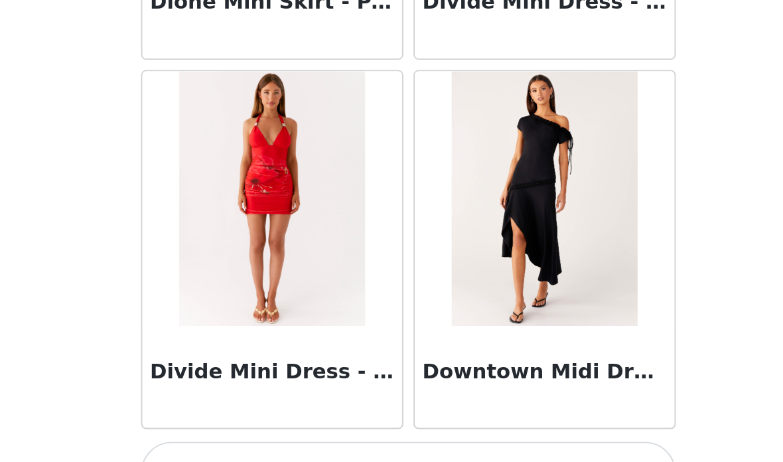
scroll to position [24671, 0]
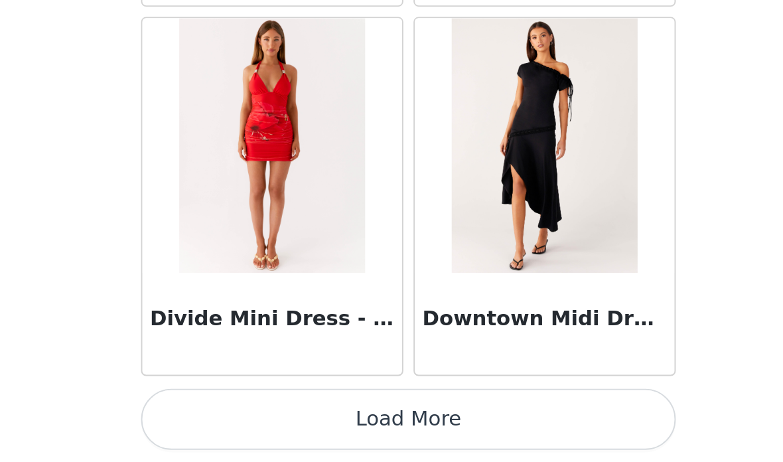
click at [252, 424] on button "Load More" at bounding box center [391, 440] width 279 height 32
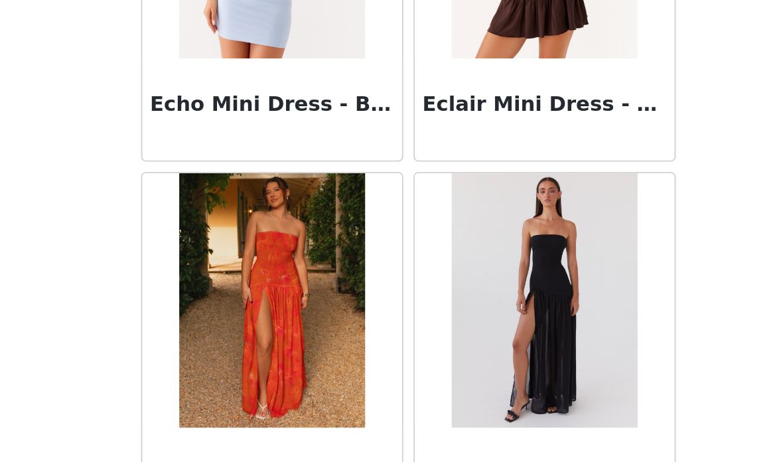
scroll to position [25825, 0]
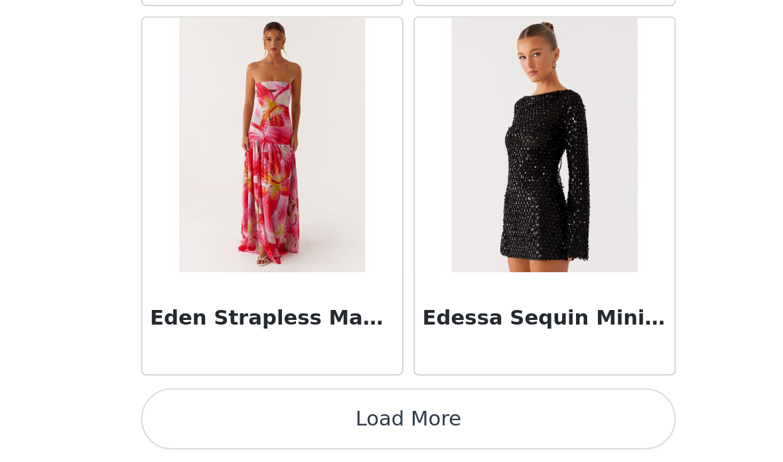
click at [256, 424] on button "Load More" at bounding box center [391, 440] width 279 height 32
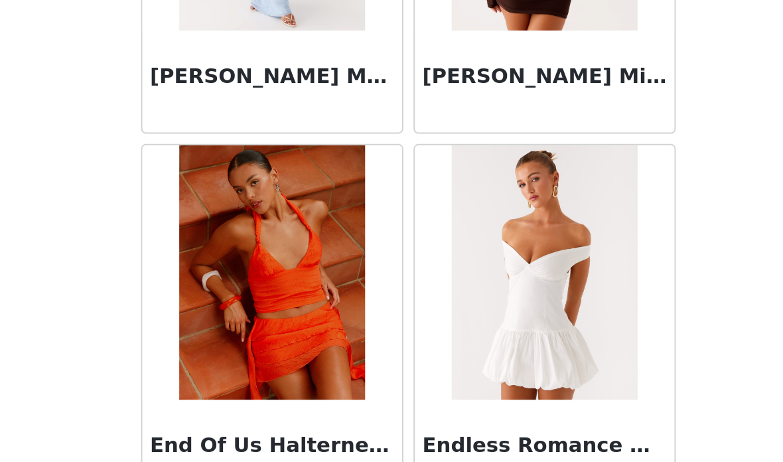
scroll to position [28456, 0]
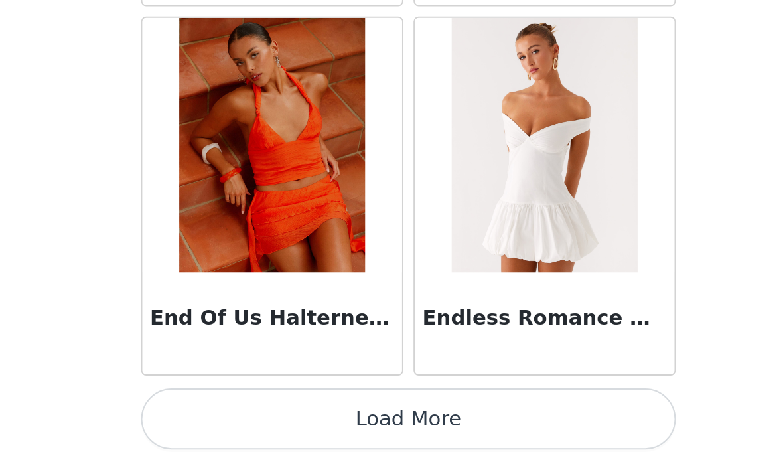
click at [252, 424] on button "Load More" at bounding box center [391, 440] width 279 height 32
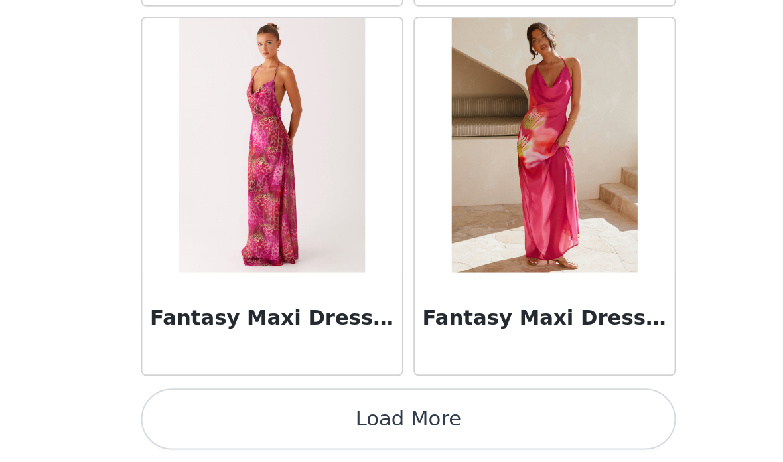
scroll to position [30447, 0]
click at [255, 424] on button "Load More" at bounding box center [391, 440] width 279 height 32
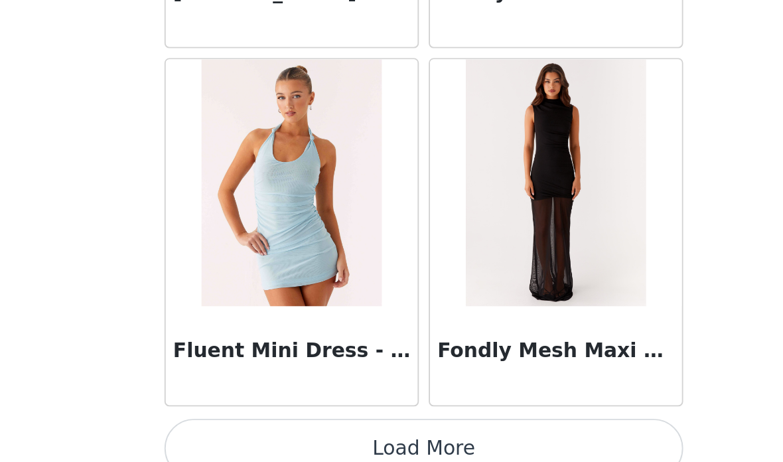
scroll to position [32357, 0]
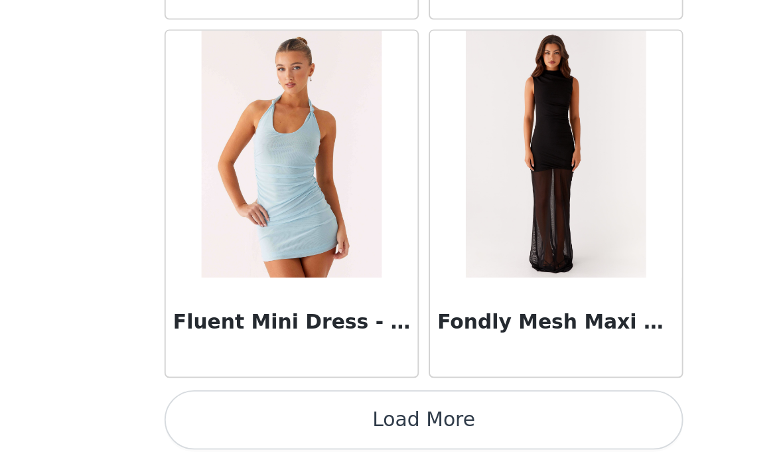
click at [252, 424] on button "Load More" at bounding box center [391, 440] width 279 height 32
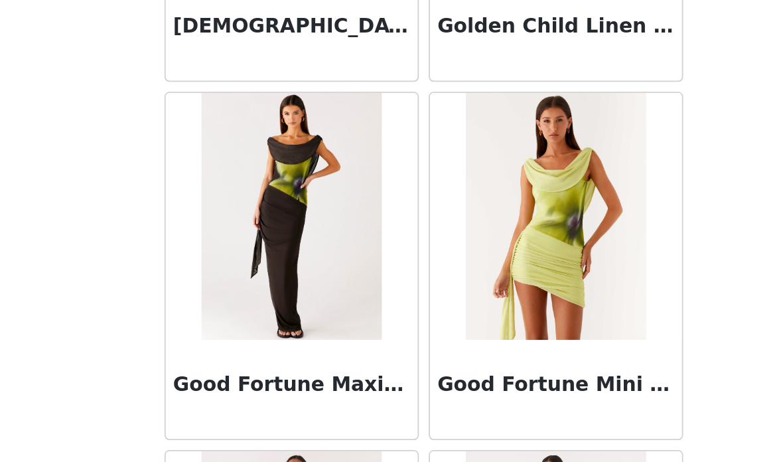
scroll to position [34078, 0]
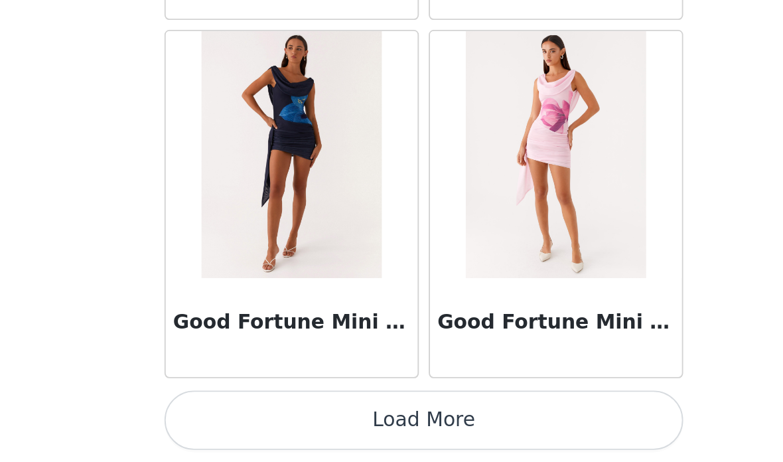
click at [252, 424] on button "Load More" at bounding box center [391, 440] width 279 height 32
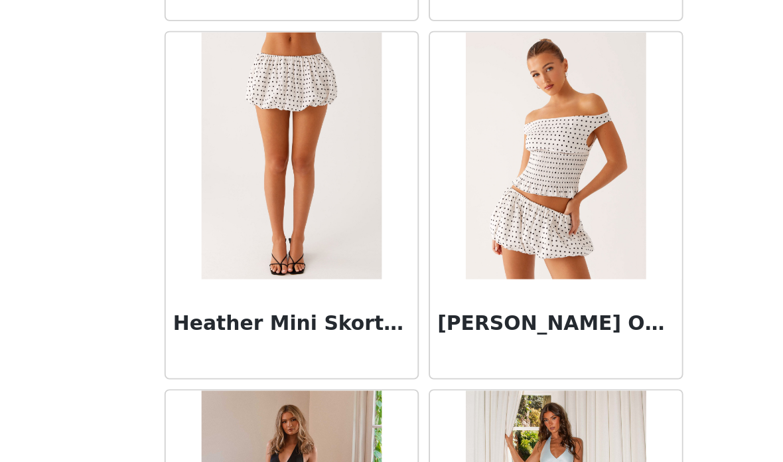
scroll to position [36030, 0]
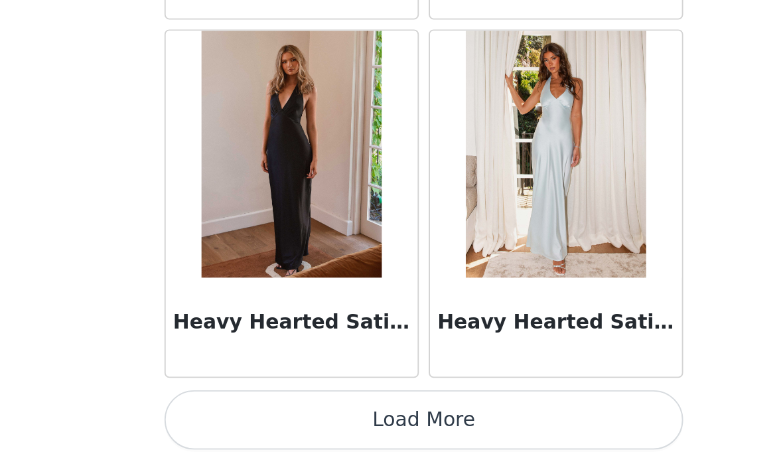
click at [257, 424] on button "Load More" at bounding box center [391, 440] width 279 height 32
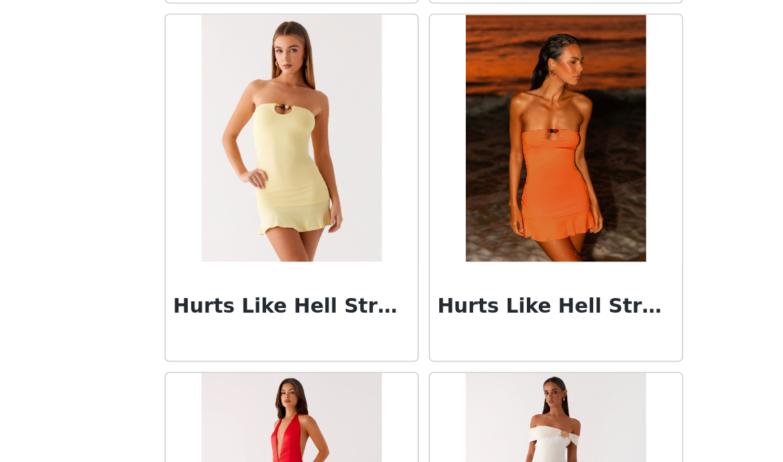
scroll to position [37771, 0]
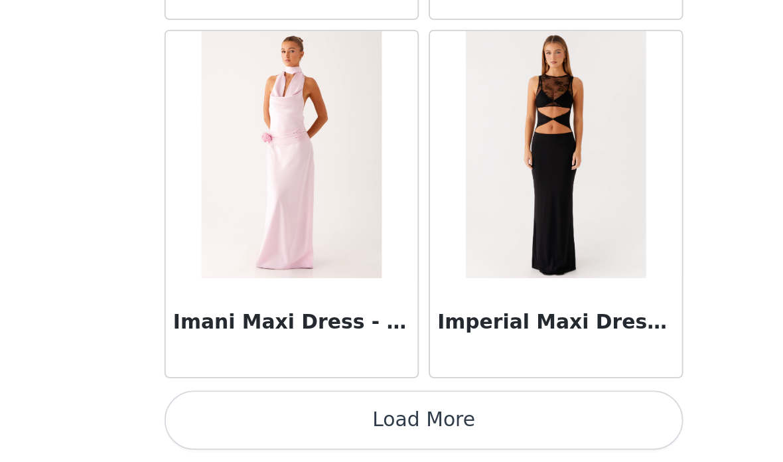
click at [252, 424] on button "Load More" at bounding box center [391, 440] width 279 height 32
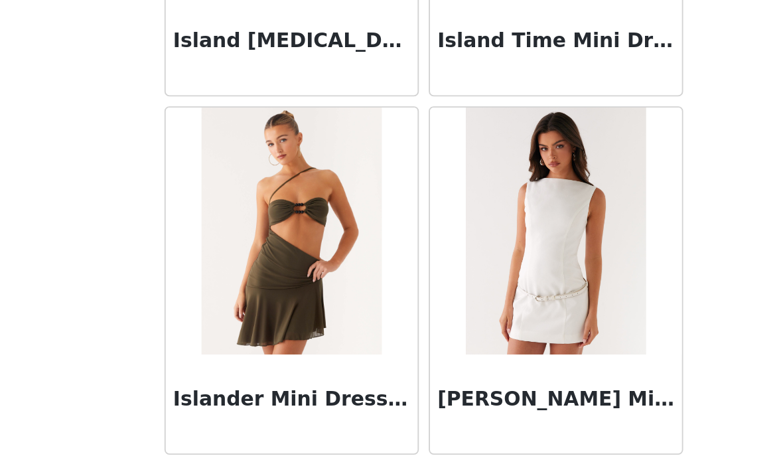
scroll to position [39517, 0]
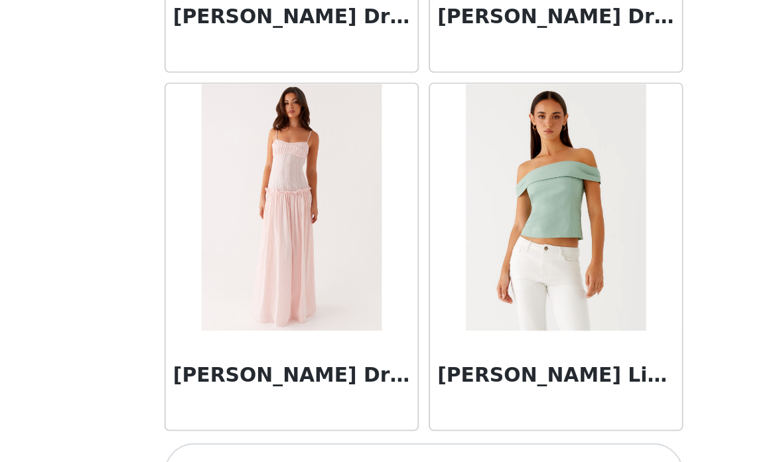
click at [287, 424] on button "Load More" at bounding box center [391, 440] width 279 height 32
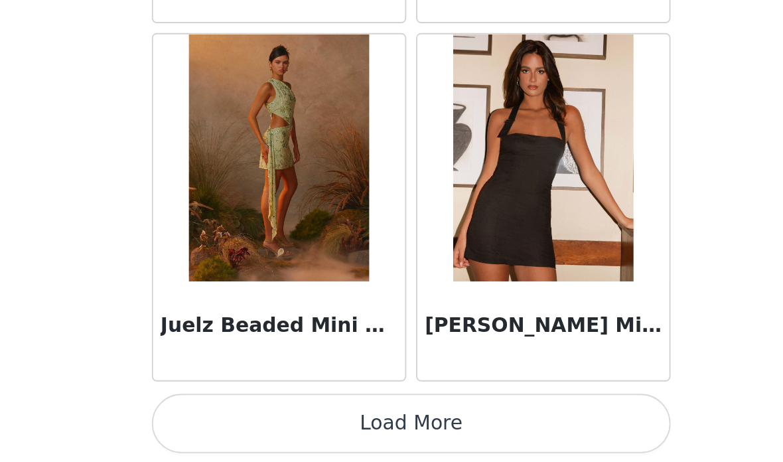
scroll to position [41998, 0]
click at [258, 424] on button "Load More" at bounding box center [391, 440] width 279 height 32
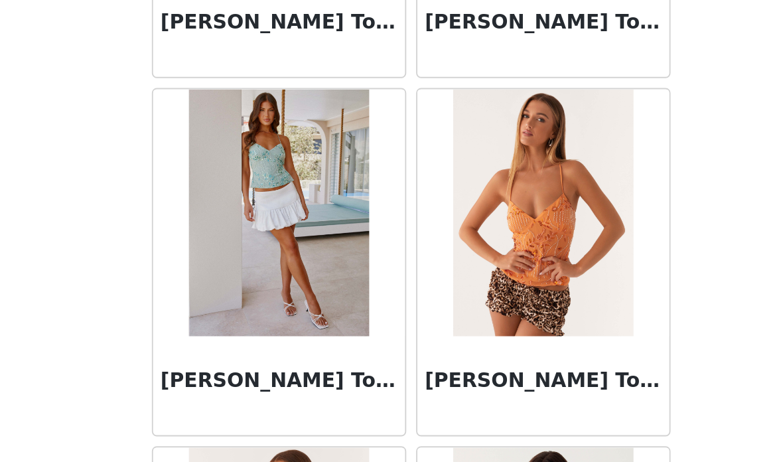
scroll to position [42978, 0]
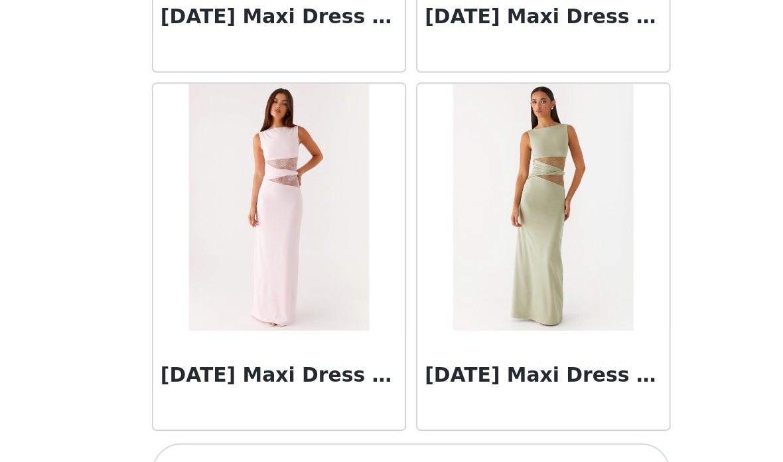
click at [274, 424] on button "Load More" at bounding box center [391, 440] width 279 height 32
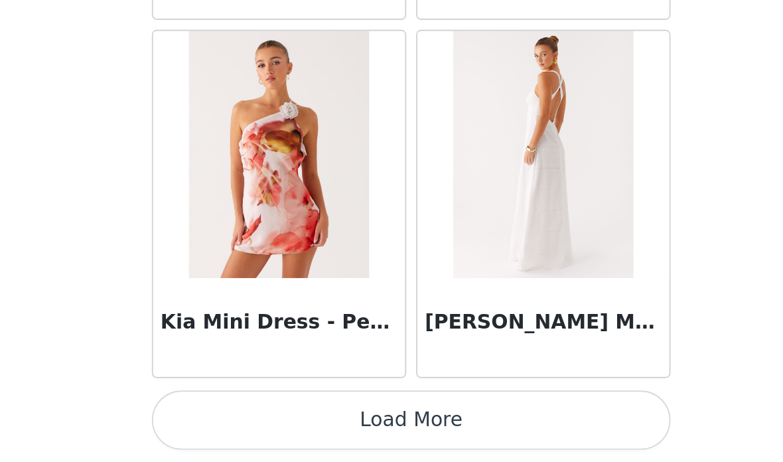
scroll to position [117, 0]
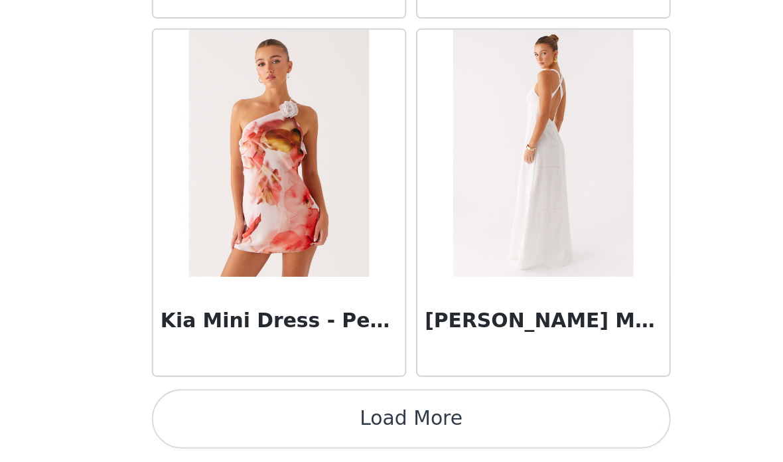
click at [256, 424] on button "Load More" at bounding box center [391, 440] width 279 height 32
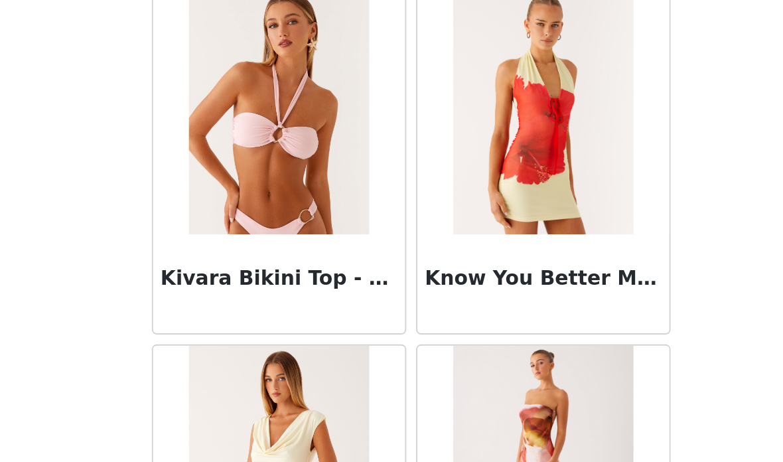
scroll to position [46449, 0]
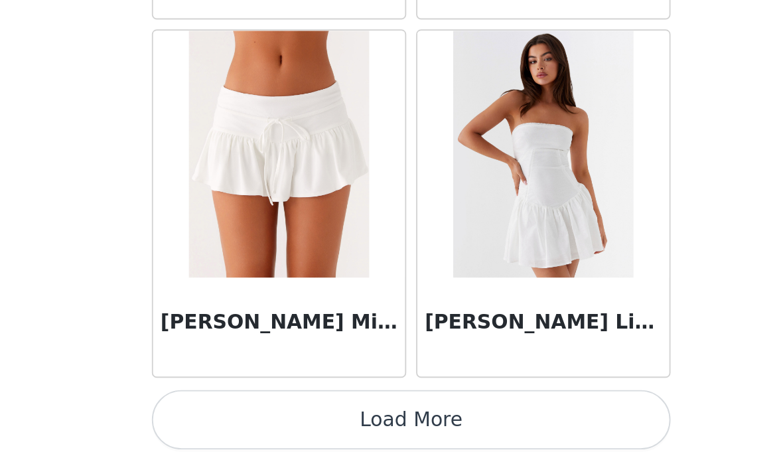
click at [252, 424] on button "Load More" at bounding box center [391, 440] width 279 height 32
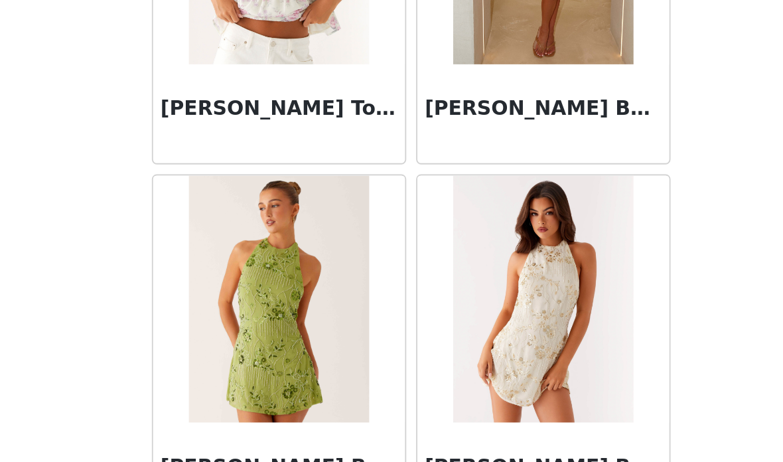
scroll to position [48279, 0]
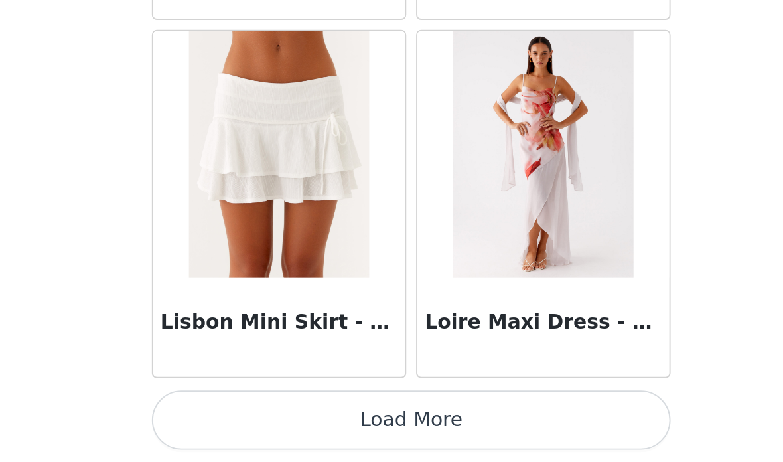
click at [254, 424] on button "Load More" at bounding box center [391, 440] width 279 height 32
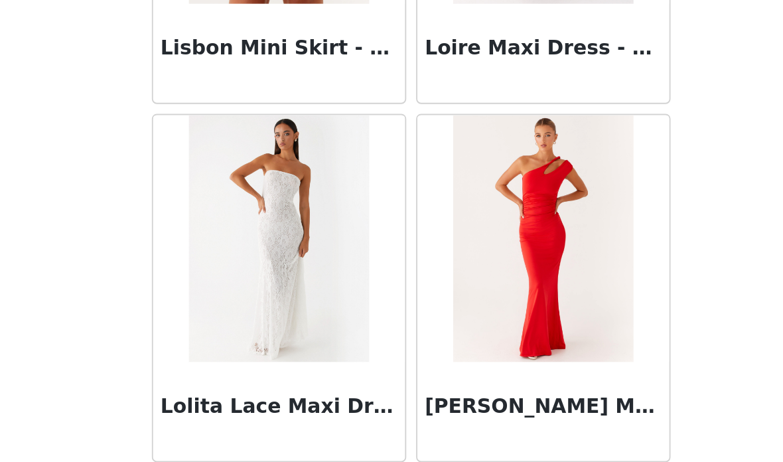
scroll to position [49891, 0]
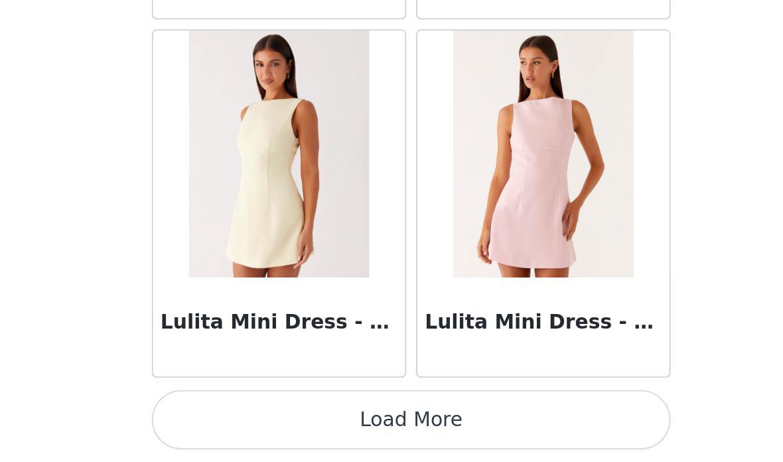
click at [252, 424] on button "Load More" at bounding box center [391, 440] width 279 height 32
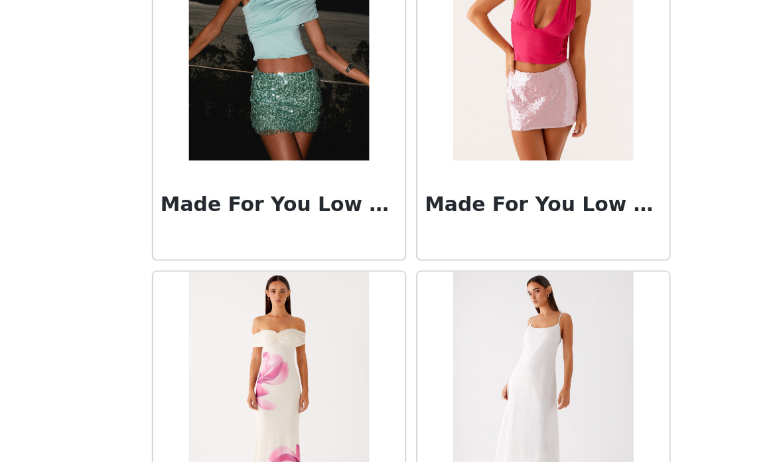
scroll to position [52842, 0]
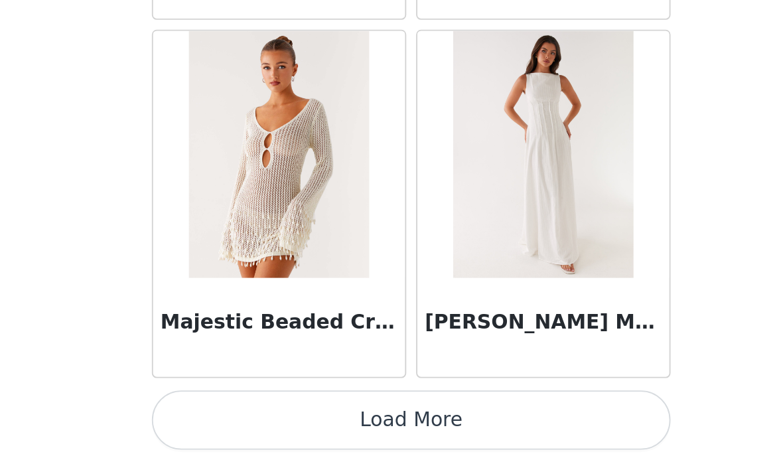
click at [264, 424] on button "Load More" at bounding box center [391, 440] width 279 height 32
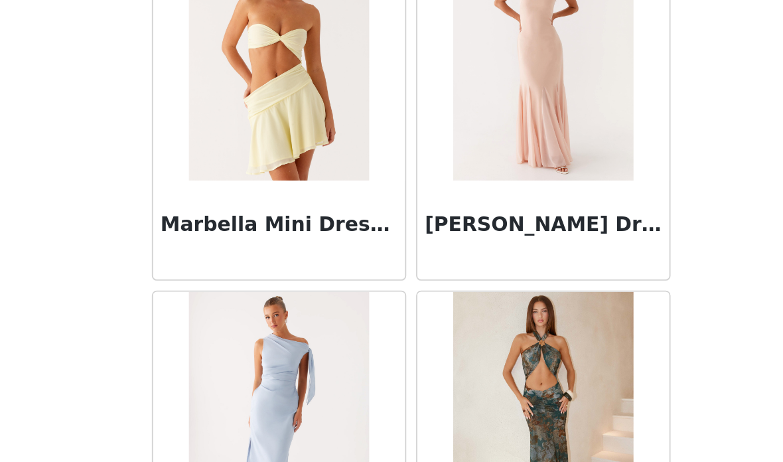
scroll to position [54269, 0]
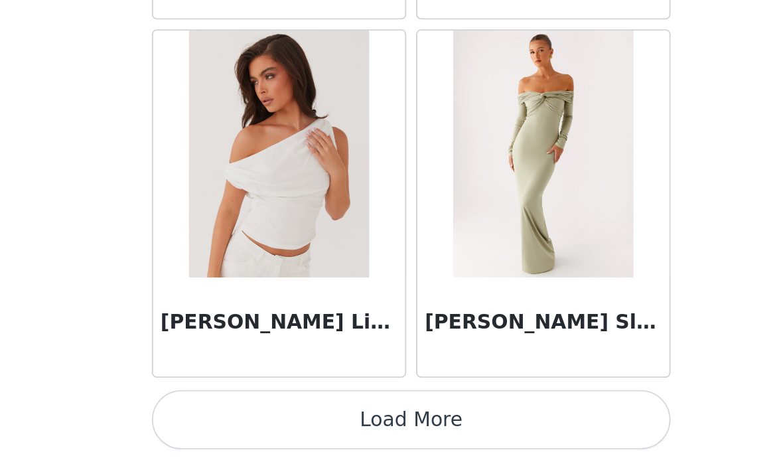
click at [252, 424] on button "Load More" at bounding box center [391, 440] width 279 height 32
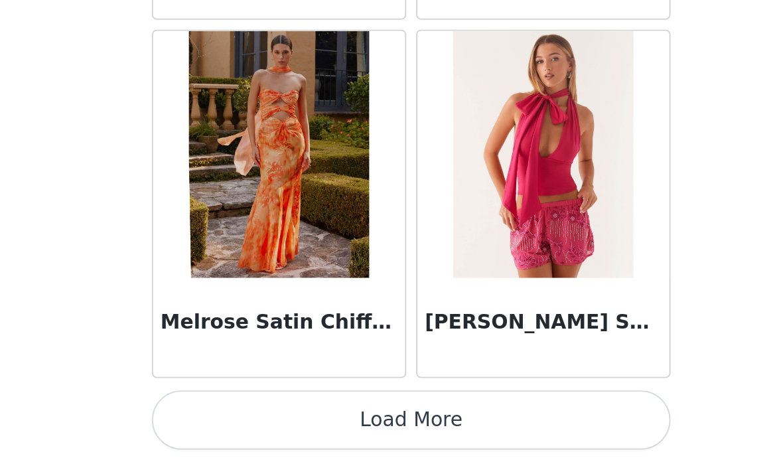
scroll to position [57399, 0]
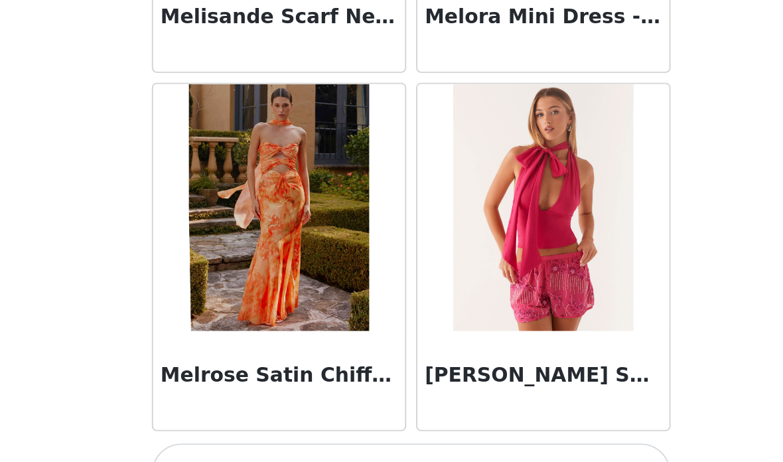
click at [252, 424] on button "Load More" at bounding box center [391, 440] width 279 height 32
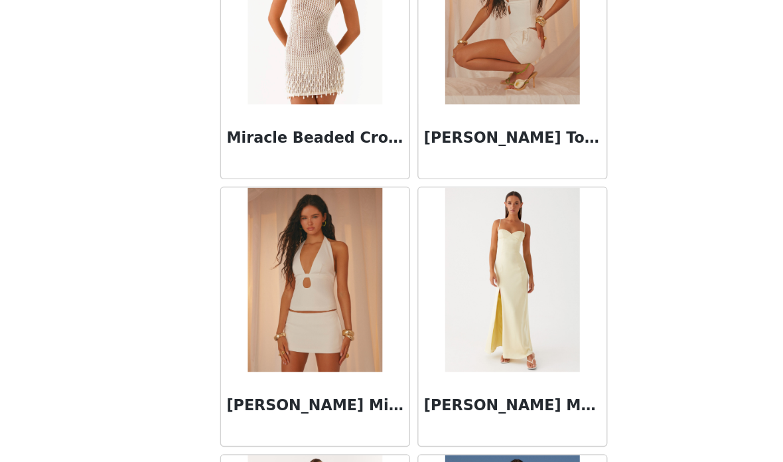
scroll to position [59108, 0]
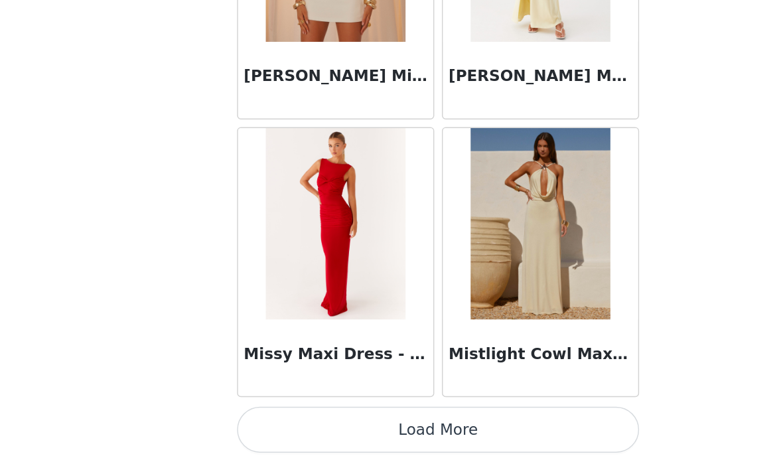
click at [345, 424] on button "Load More" at bounding box center [391, 440] width 279 height 32
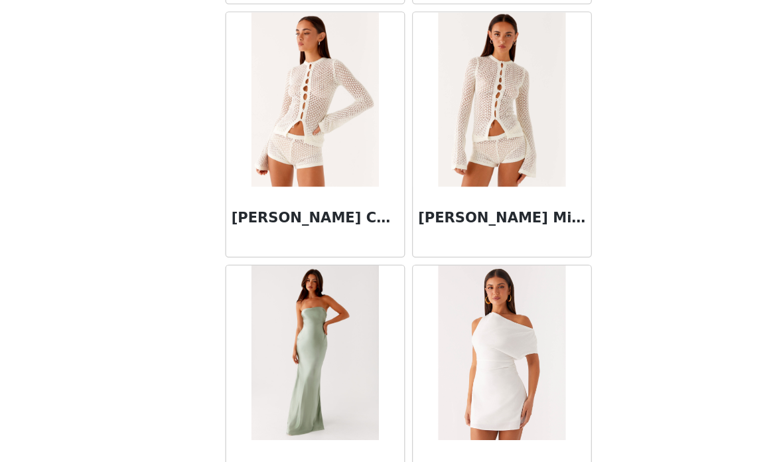
scroll to position [59860, 0]
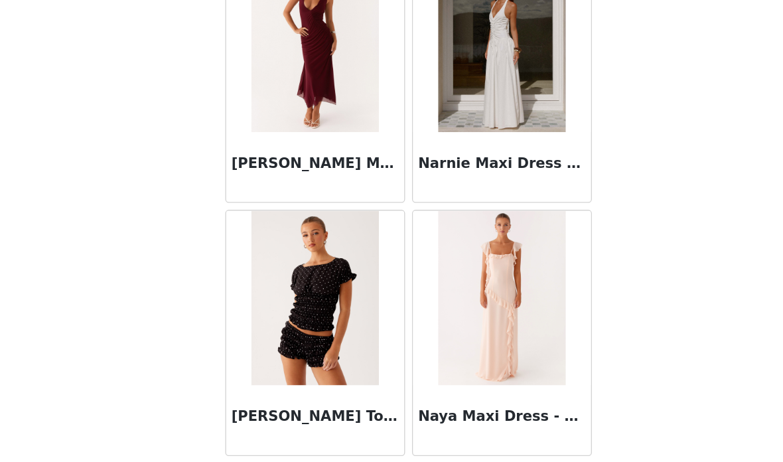
click at [335, 424] on button "Load More" at bounding box center [391, 440] width 279 height 32
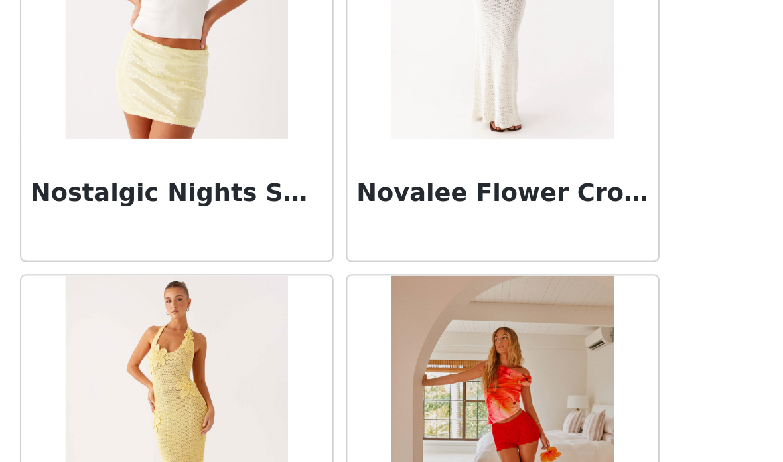
scroll to position [63174, 0]
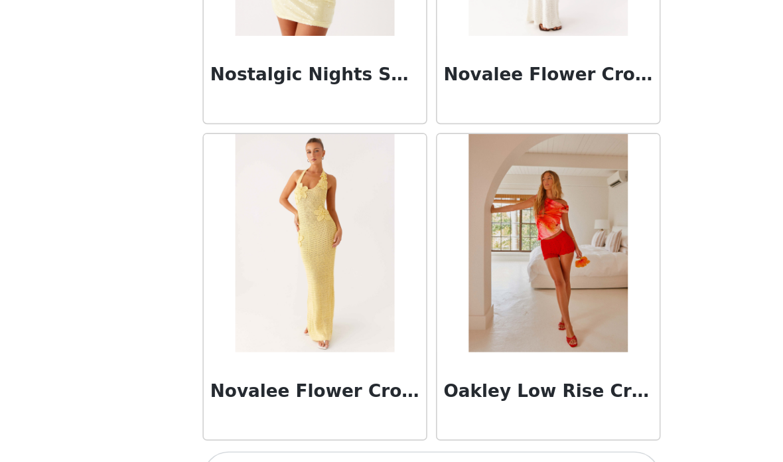
click at [302, 424] on button "Load More" at bounding box center [391, 440] width 279 height 32
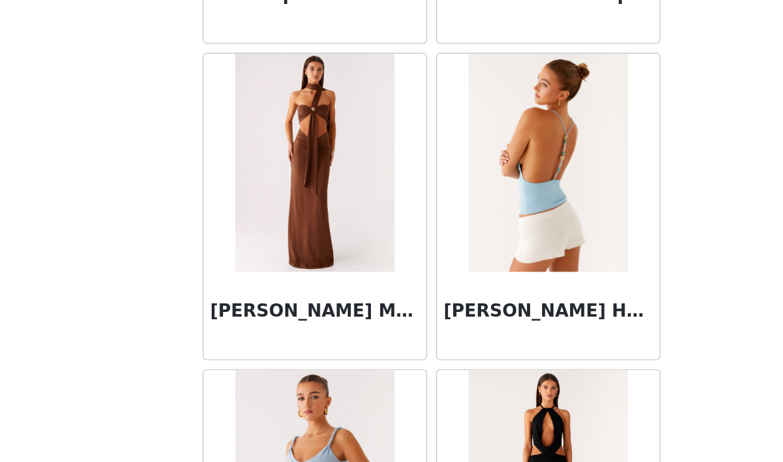
scroll to position [64155, 0]
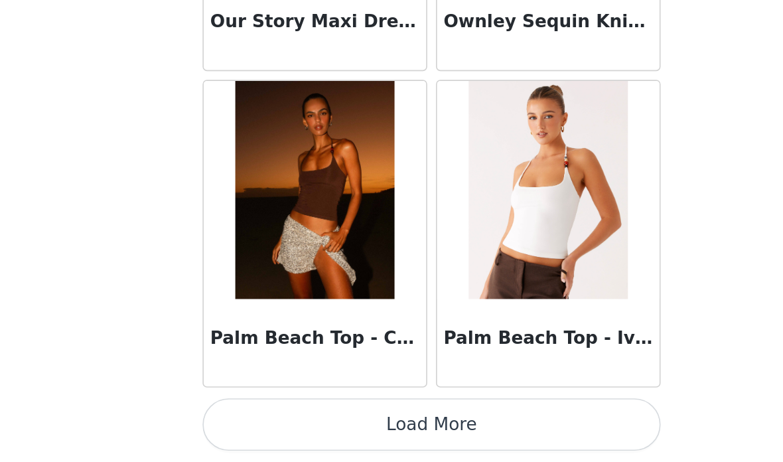
click at [303, 424] on button "Load More" at bounding box center [391, 440] width 279 height 32
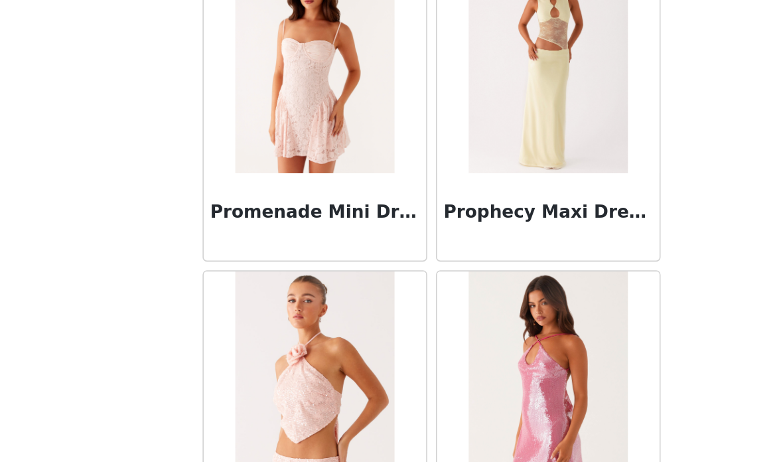
scroll to position [66910, 0]
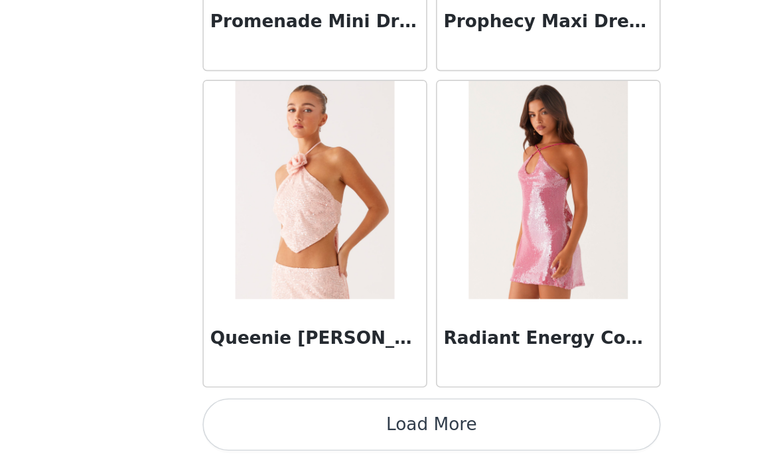
click at [276, 424] on button "Load More" at bounding box center [391, 440] width 279 height 32
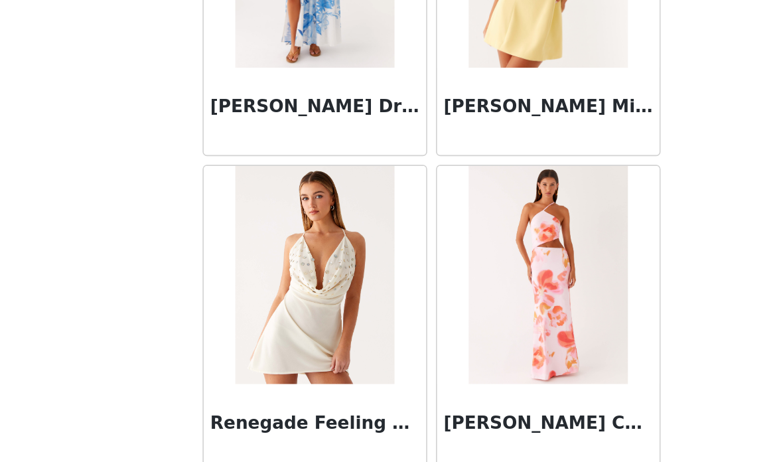
scroll to position [68899, 0]
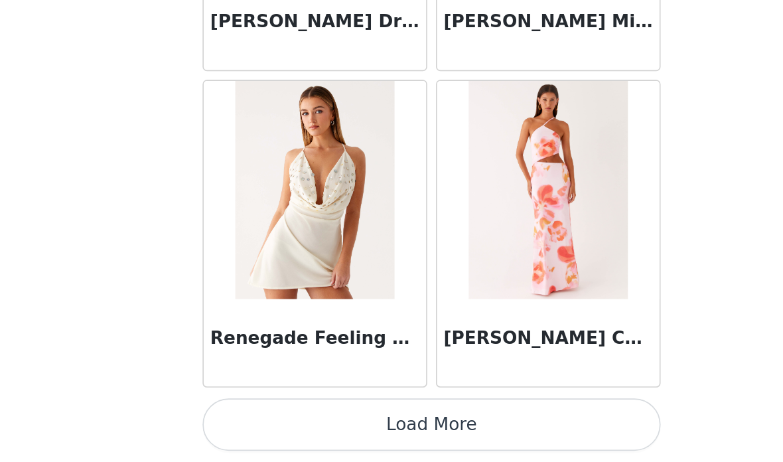
click at [295, 424] on button "Load More" at bounding box center [391, 440] width 279 height 32
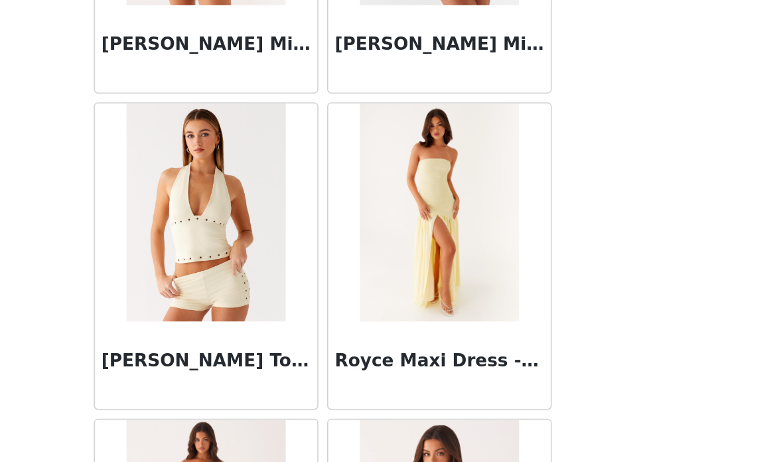
scroll to position [70474, 0]
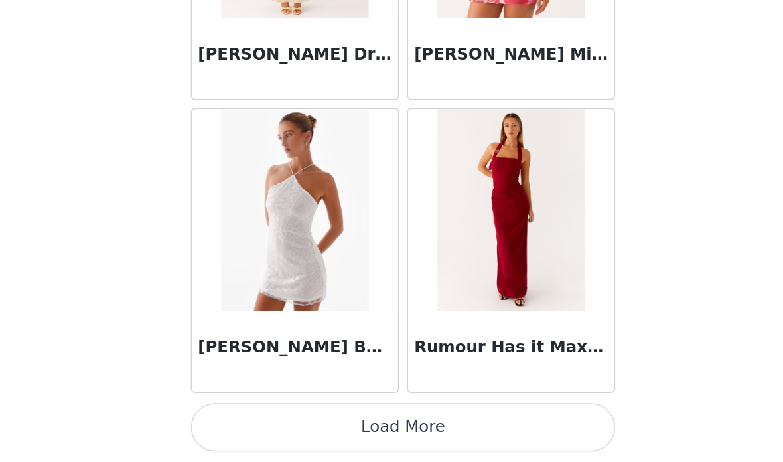
click at [324, 424] on button "Load More" at bounding box center [391, 440] width 279 height 32
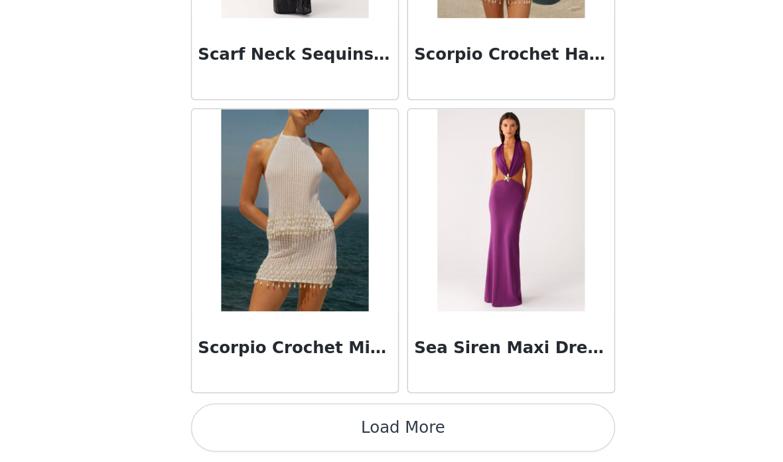
scroll to position [72800, 0]
